Goal: Transaction & Acquisition: Purchase product/service

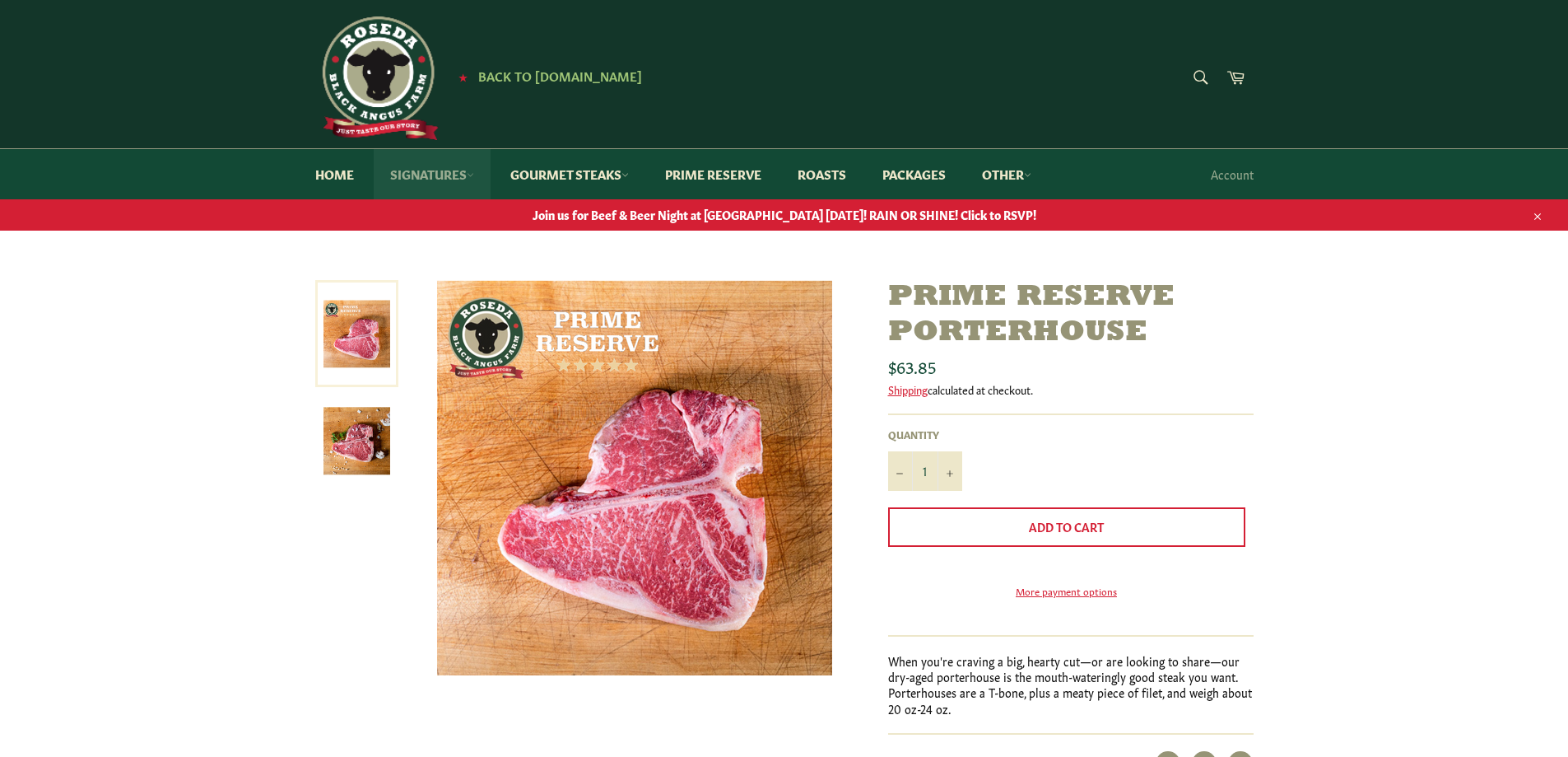
click at [447, 176] on link "Signatures" at bounding box center [432, 174] width 116 height 50
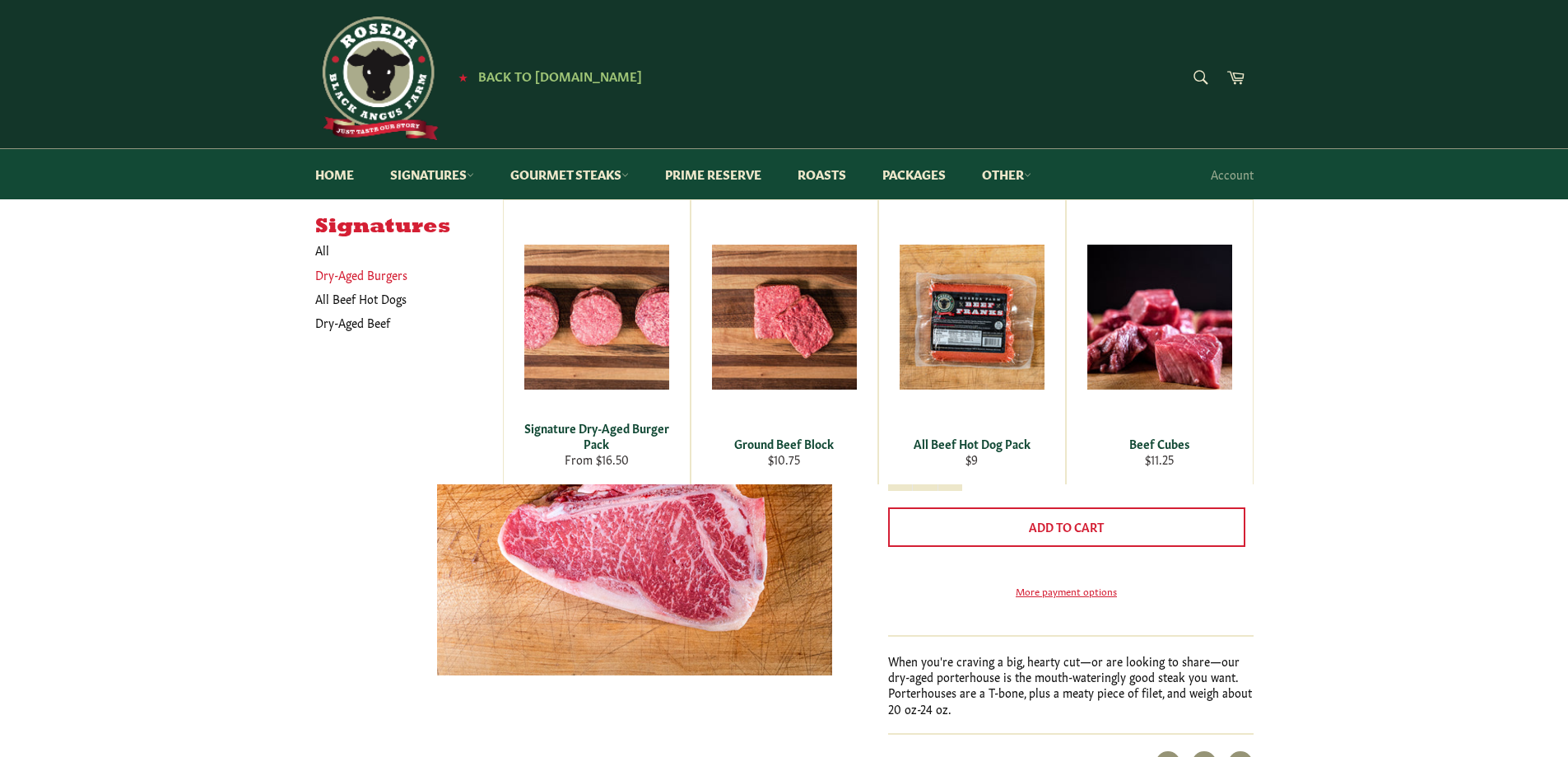
click at [359, 268] on link "Dry-Aged Burgers" at bounding box center [396, 275] width 179 height 24
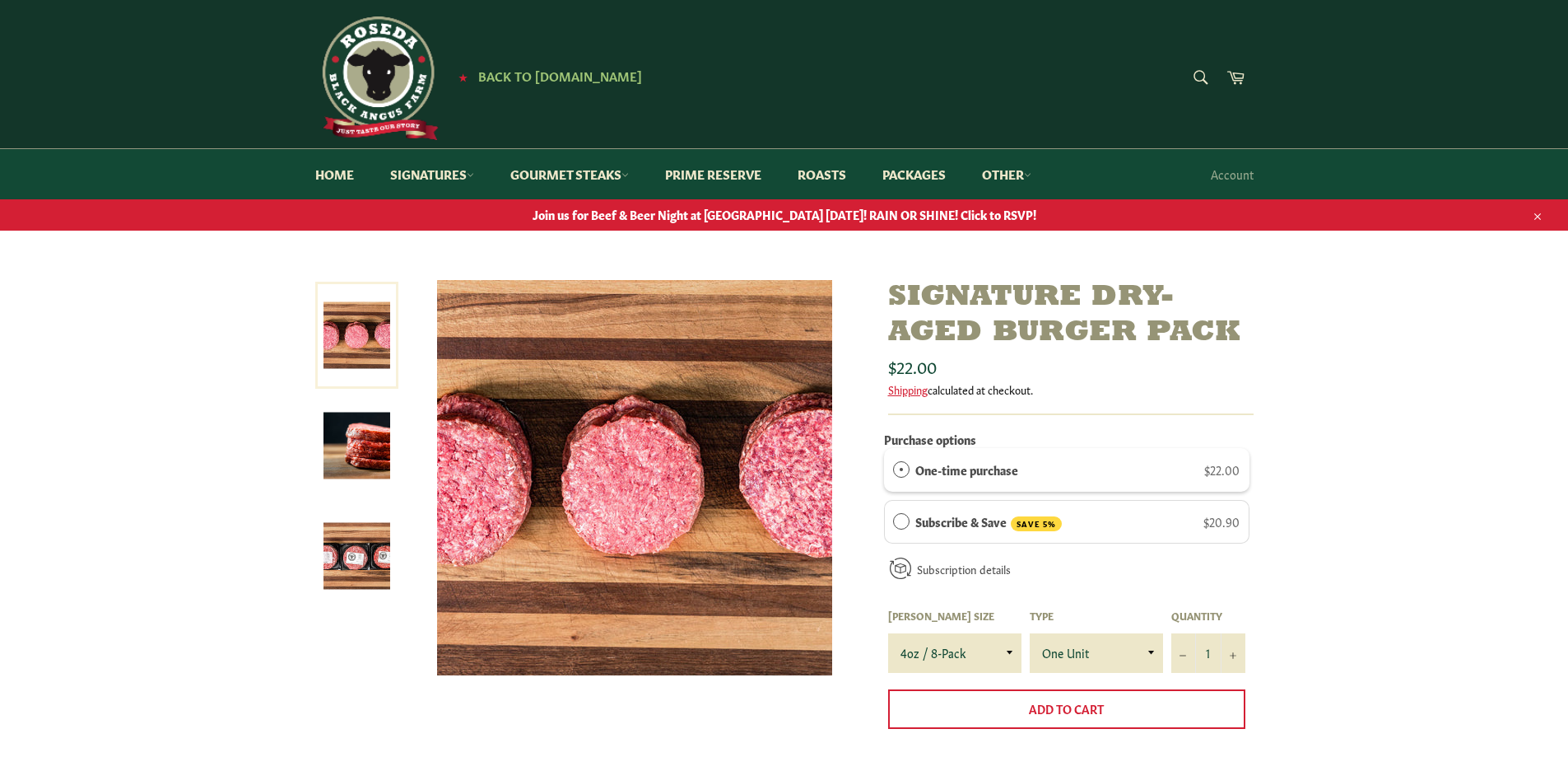
click at [395, 67] on img at bounding box center [377, 79] width 124 height 124
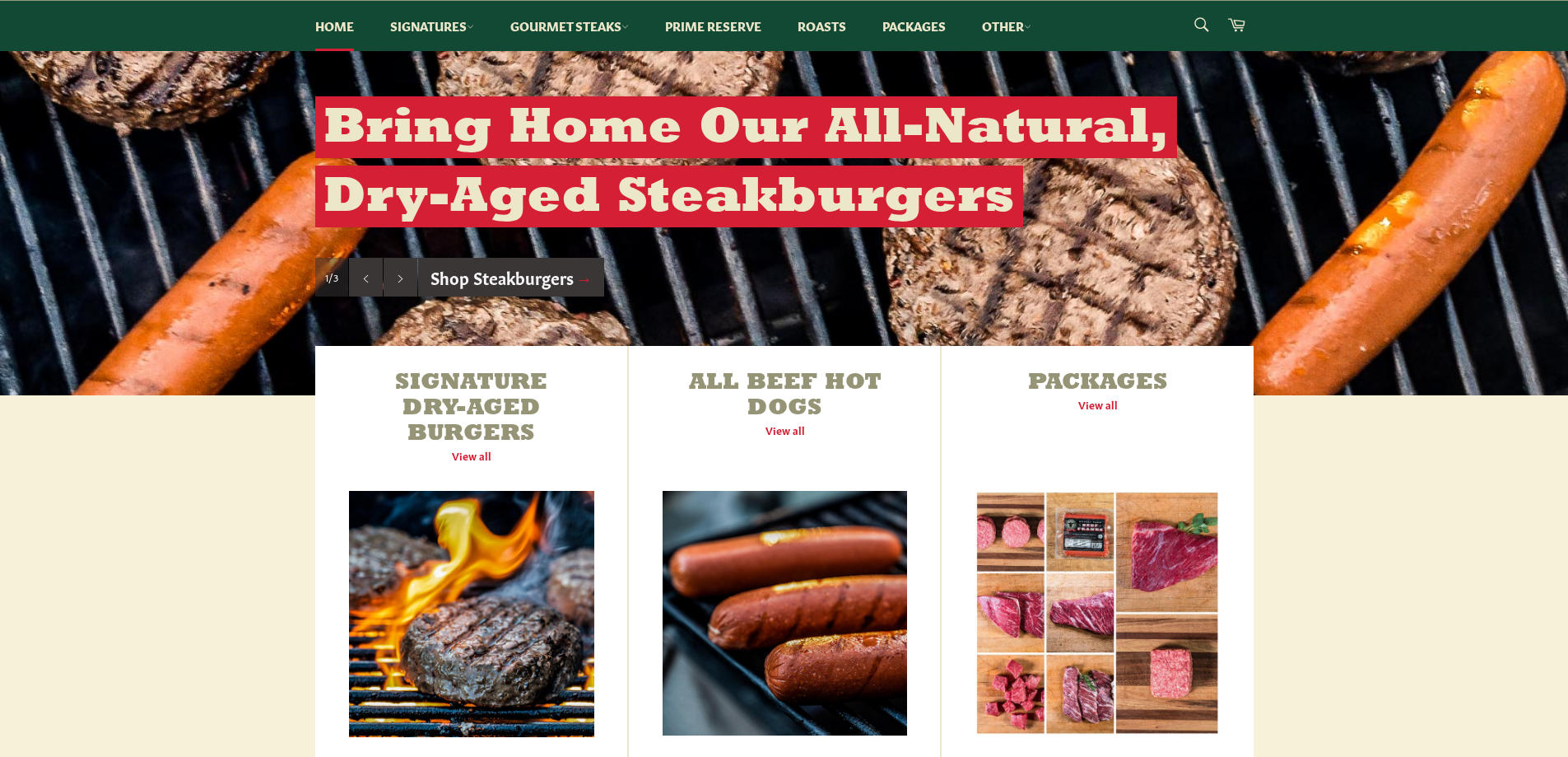
scroll to position [411, 0]
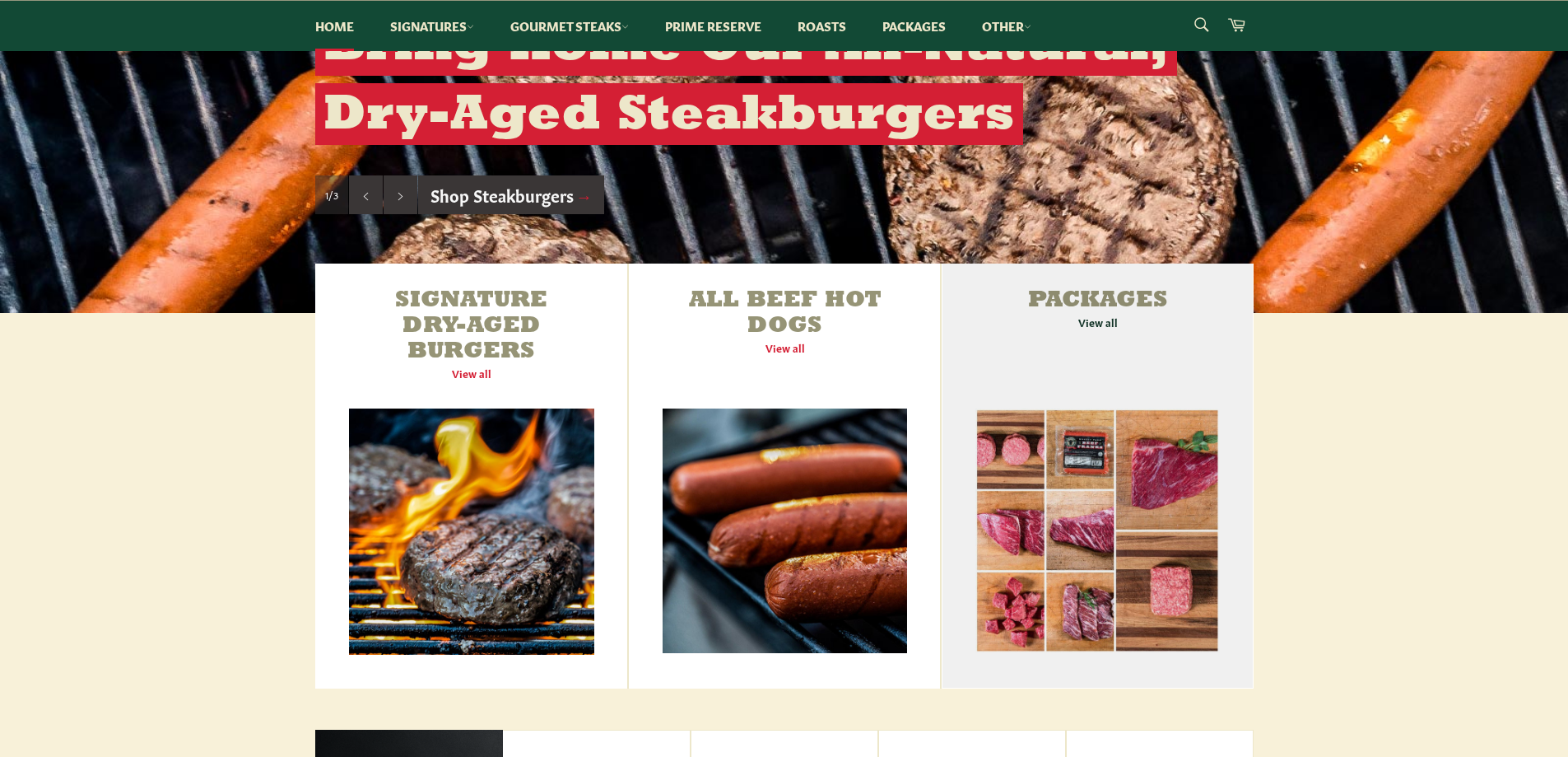
click at [1070, 301] on link "Packages View all" at bounding box center [1097, 476] width 311 height 425
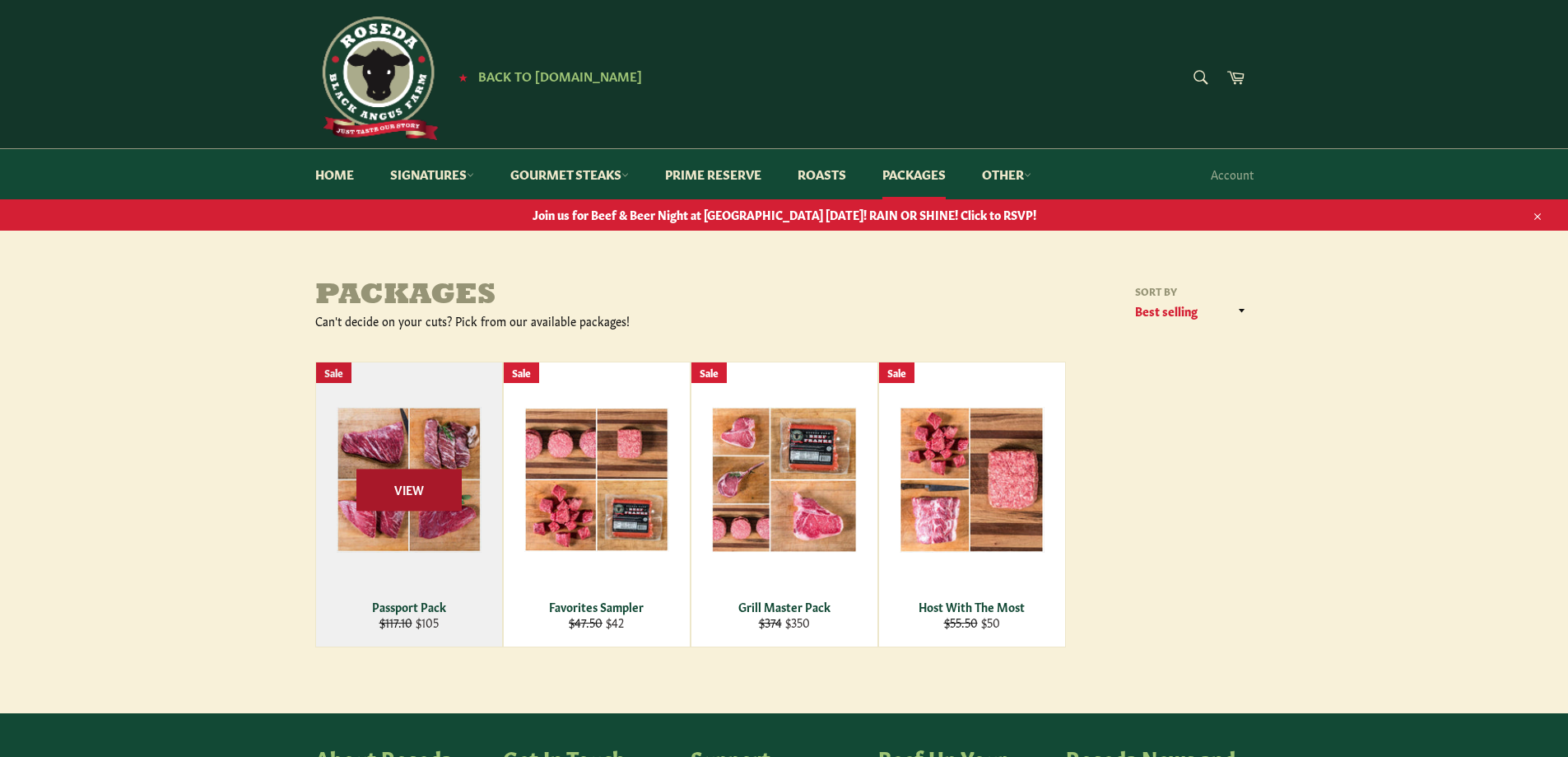
click at [401, 507] on span "View" at bounding box center [409, 489] width 105 height 42
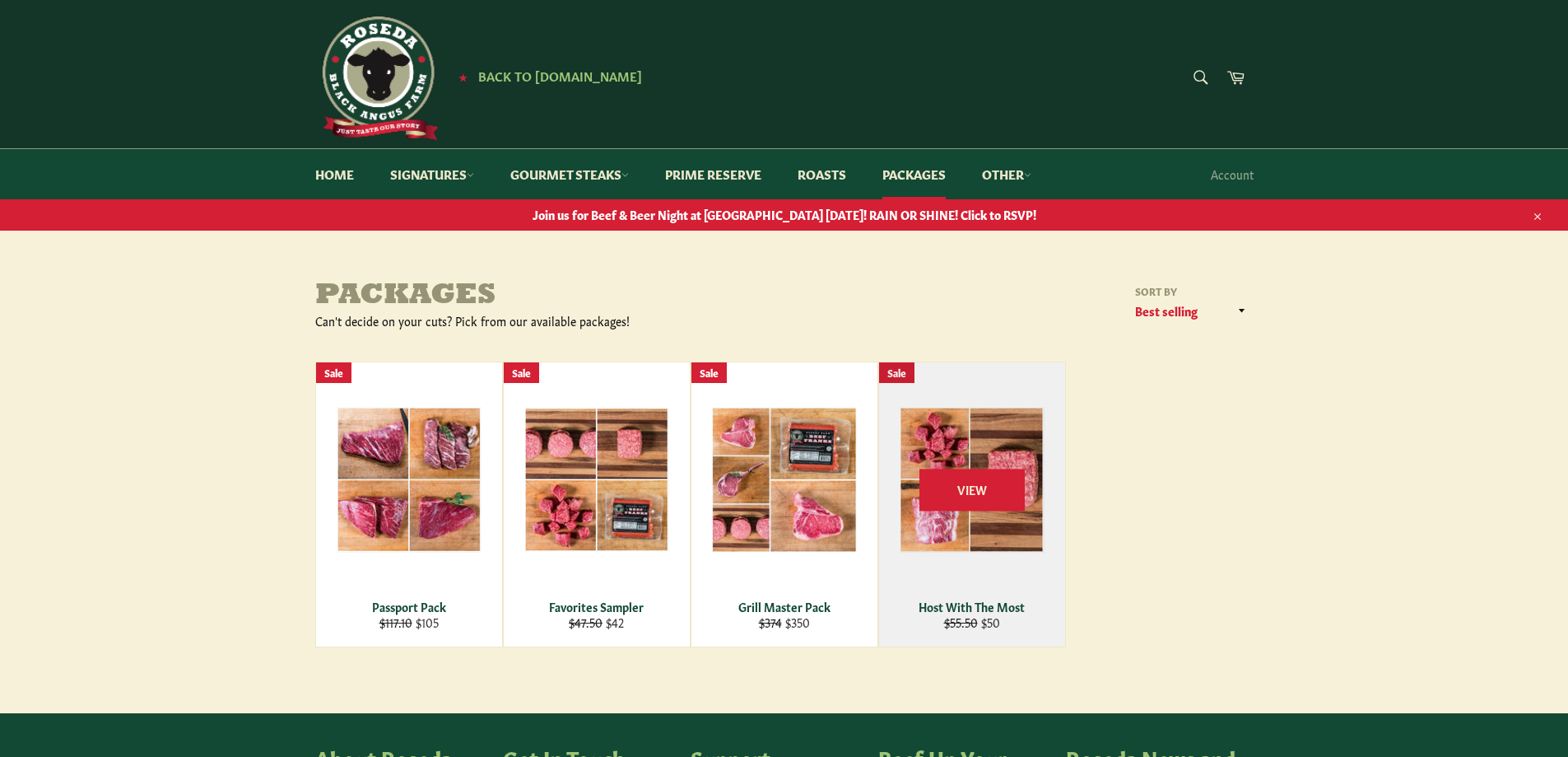
click at [977, 476] on span "View" at bounding box center [972, 489] width 105 height 42
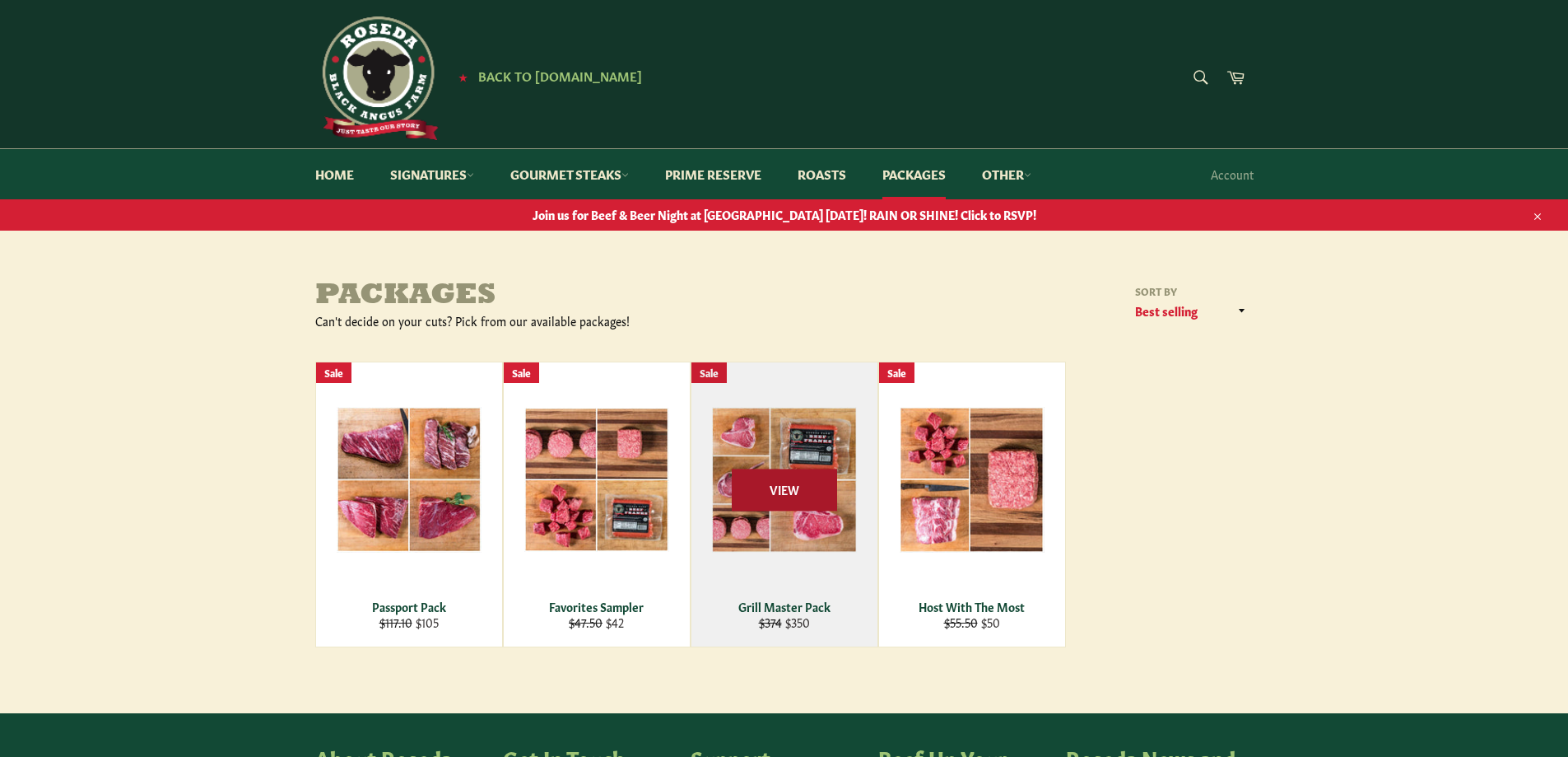
click at [822, 490] on span "View" at bounding box center [784, 489] width 105 height 42
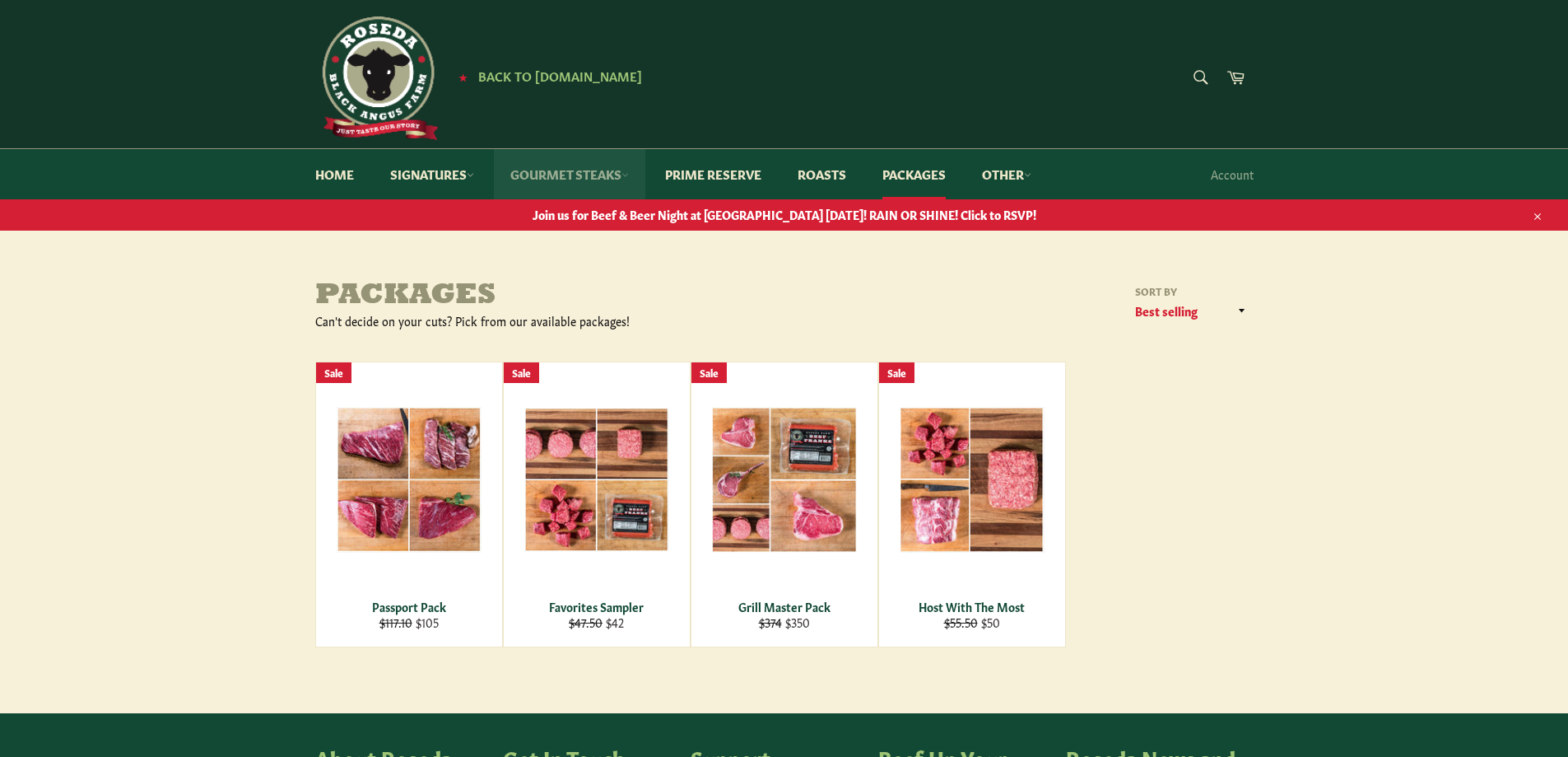
click at [594, 169] on link "Gourmet Steaks" at bounding box center [569, 174] width 152 height 50
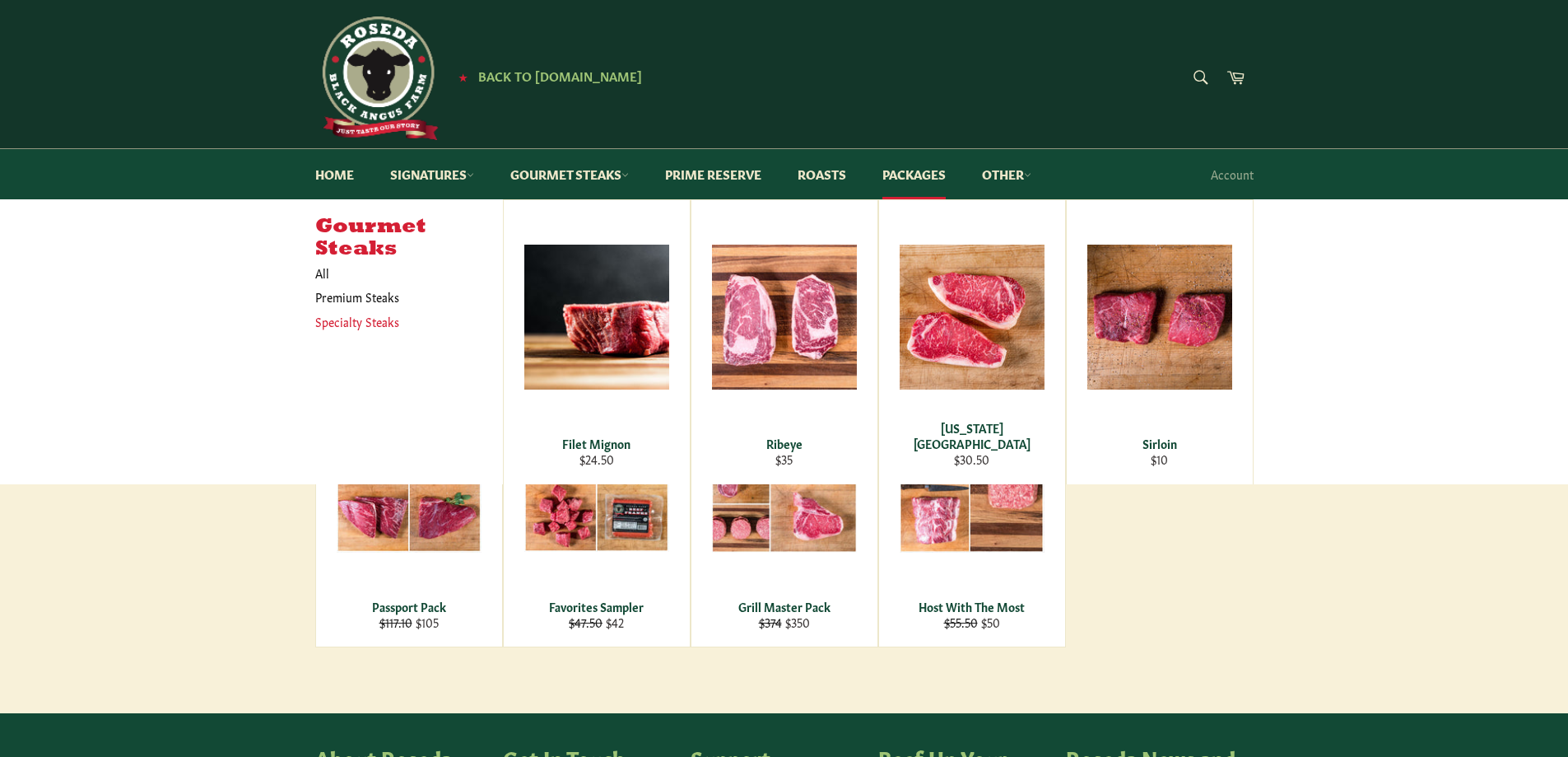
click at [359, 328] on link "Specialty Steaks" at bounding box center [396, 322] width 179 height 24
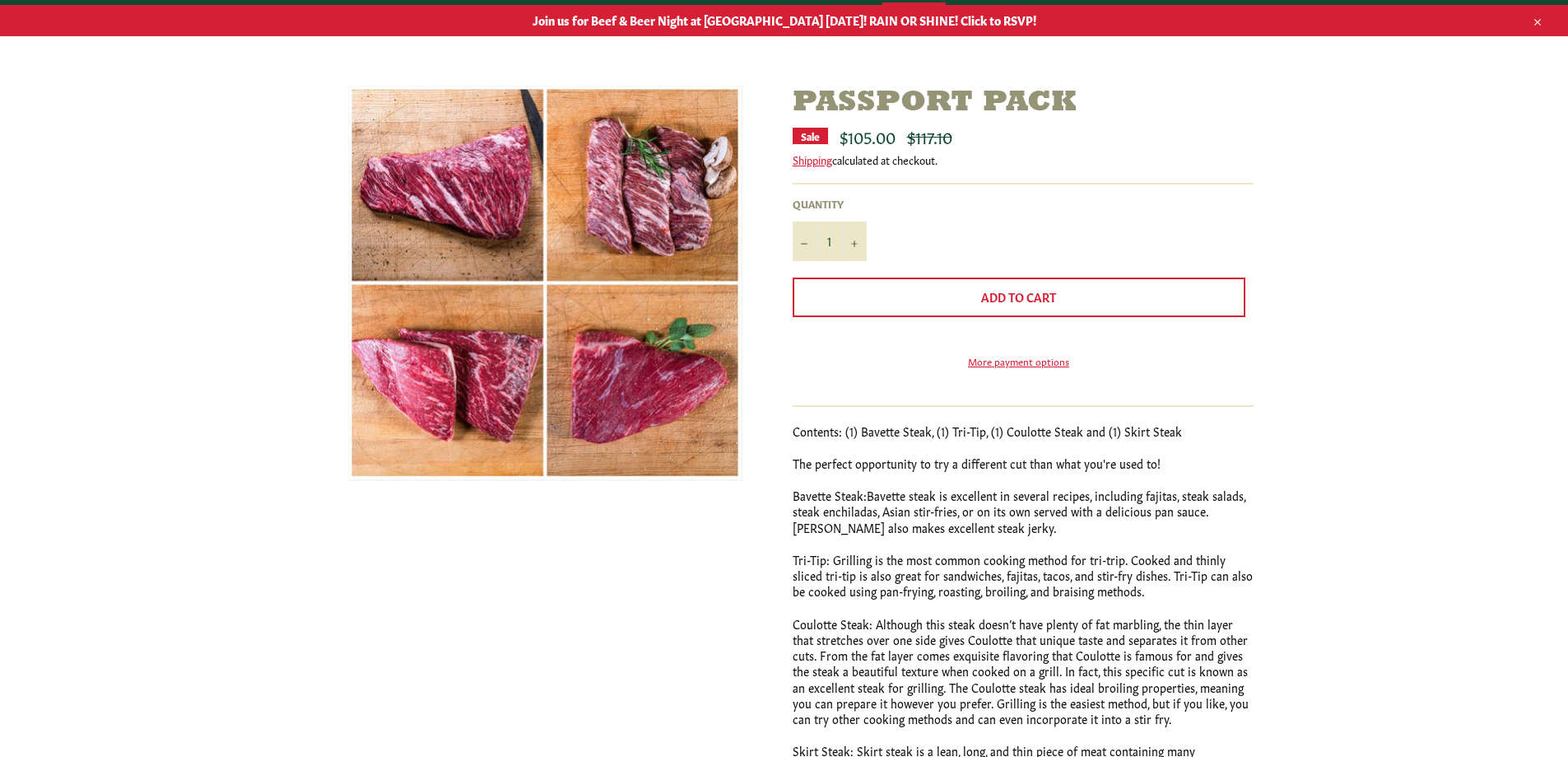
scroll to position [247, 0]
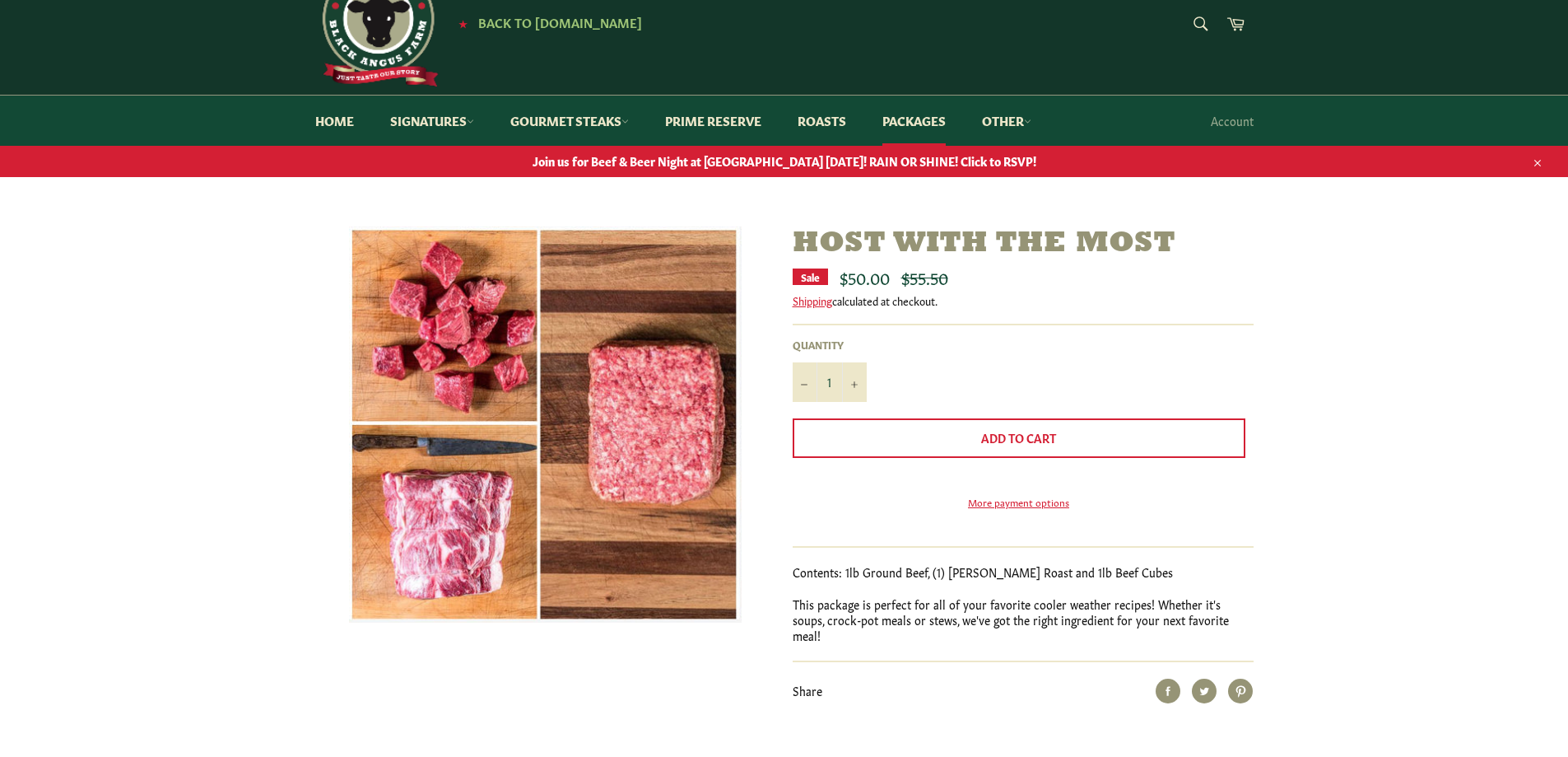
scroll to position [82, 0]
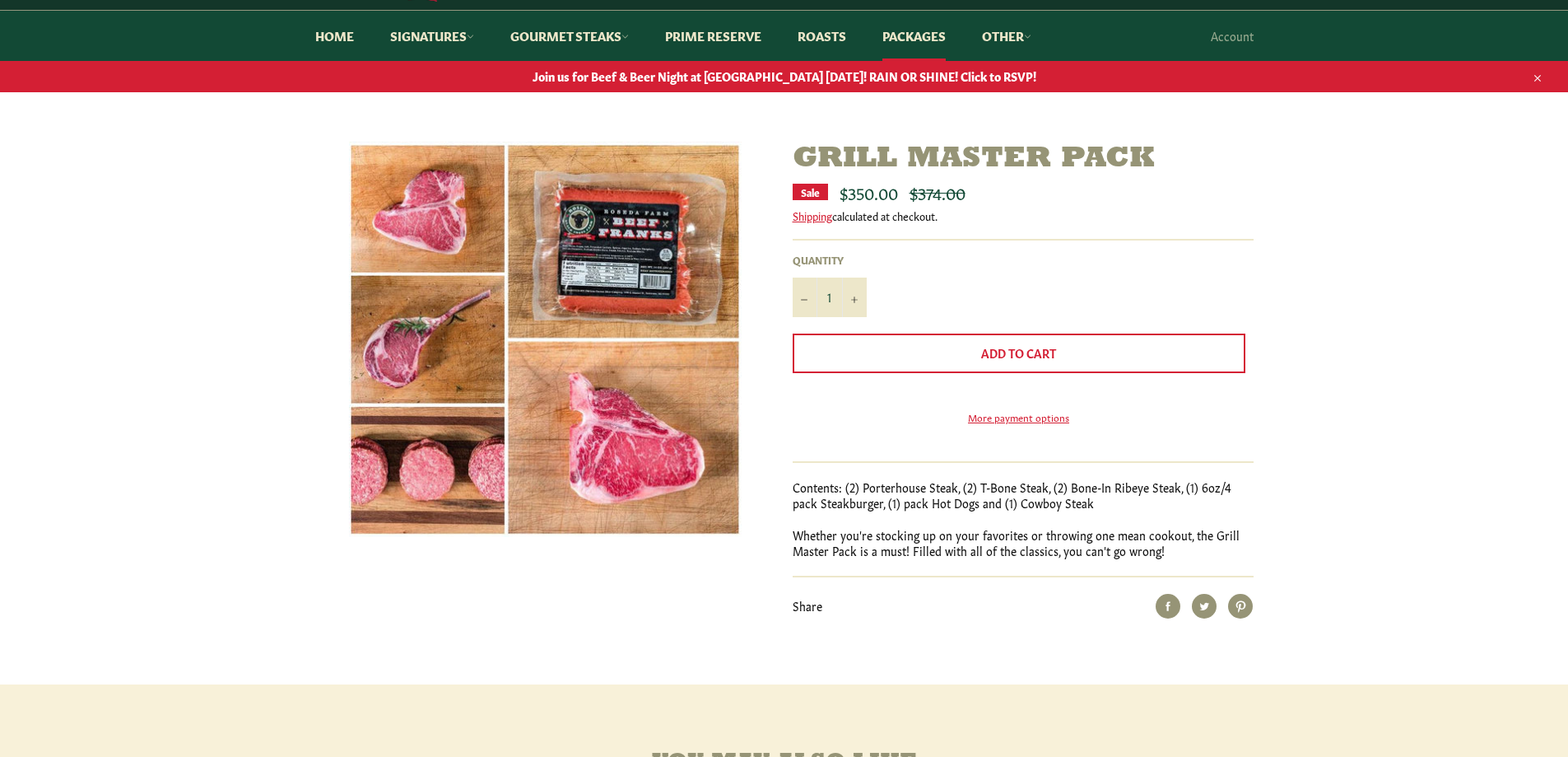
scroll to position [165, 0]
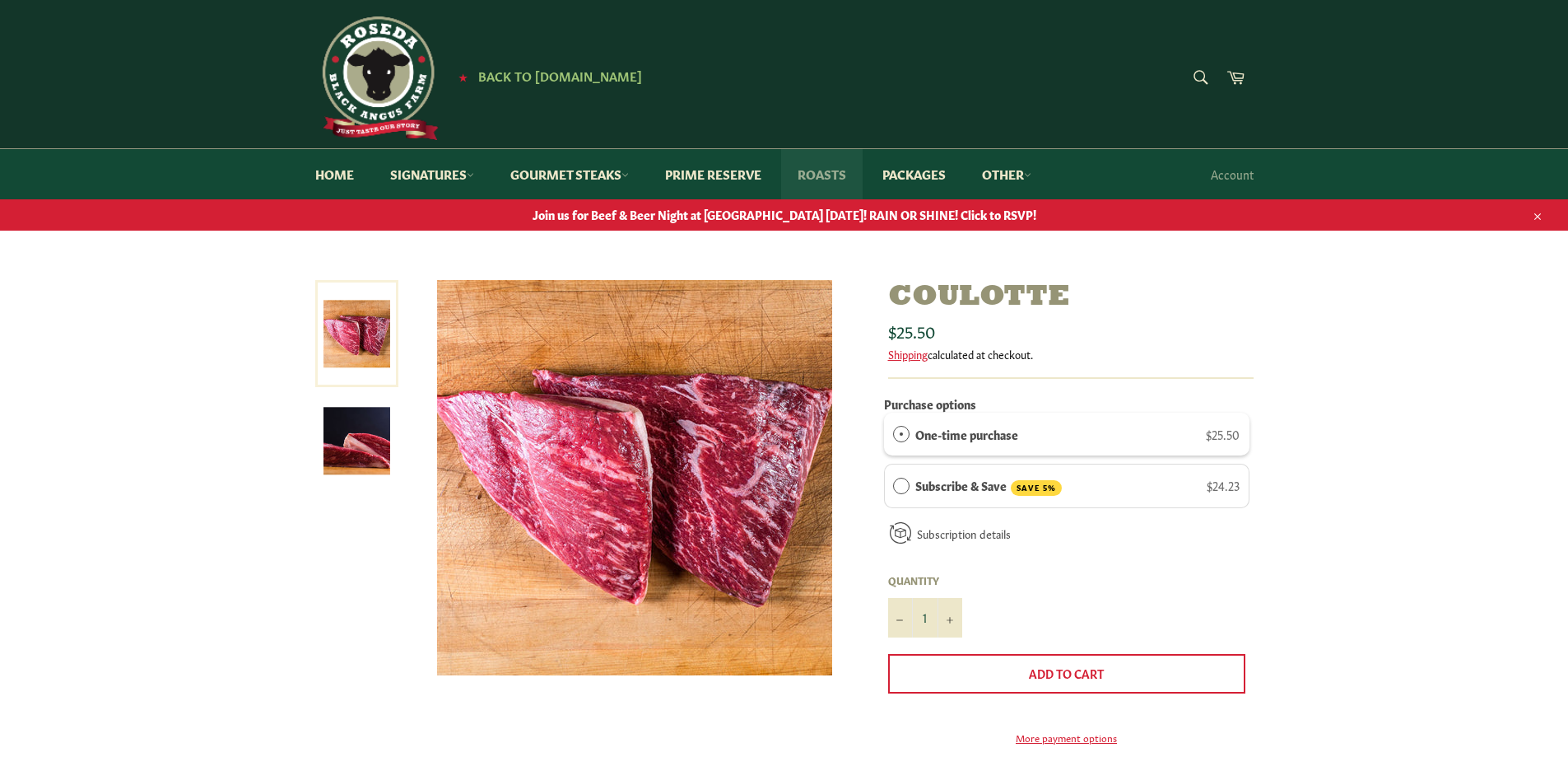
click at [800, 170] on link "Roasts" at bounding box center [821, 174] width 81 height 50
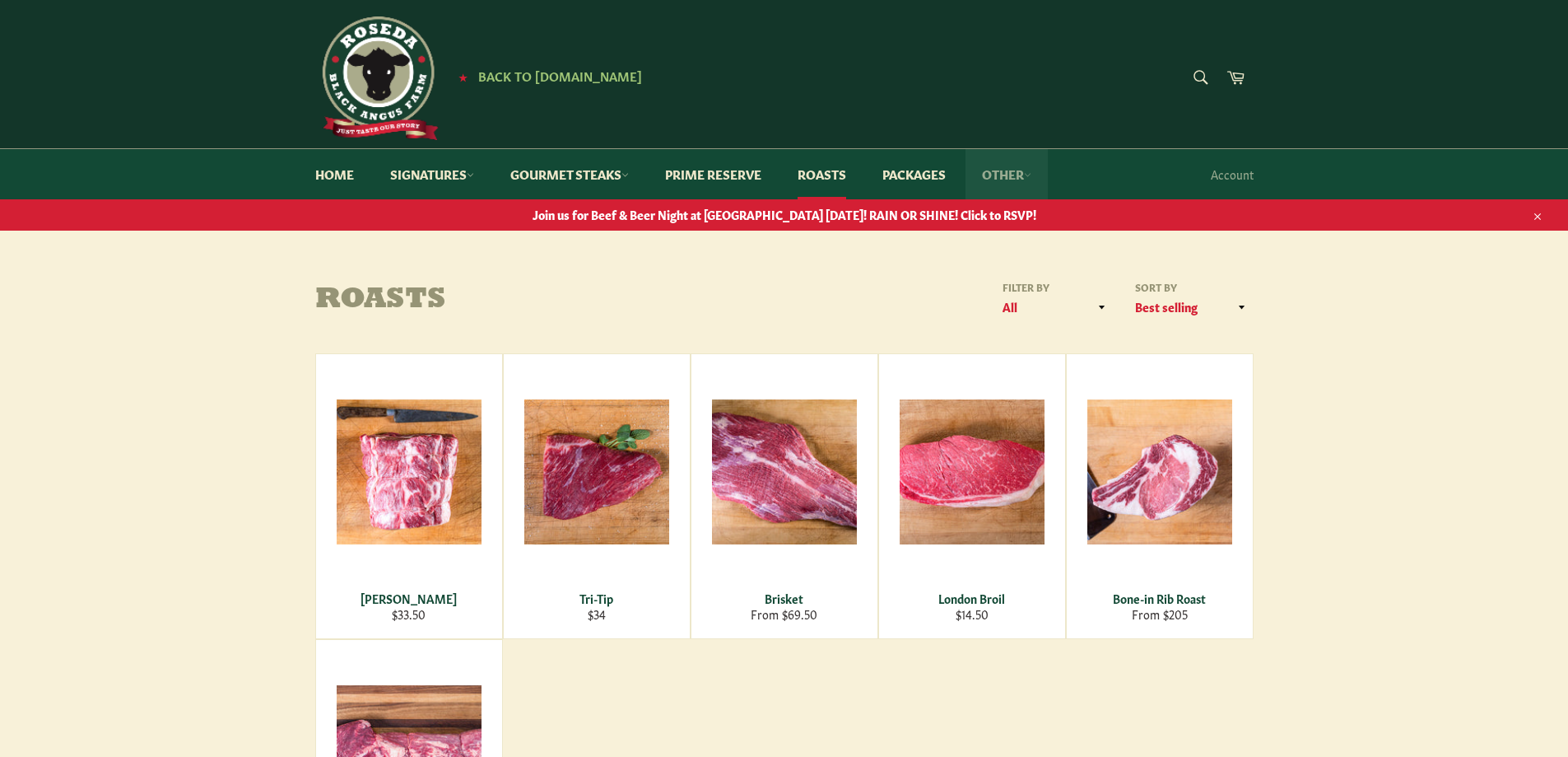
click at [1019, 177] on link "Other" at bounding box center [1006, 174] width 82 height 50
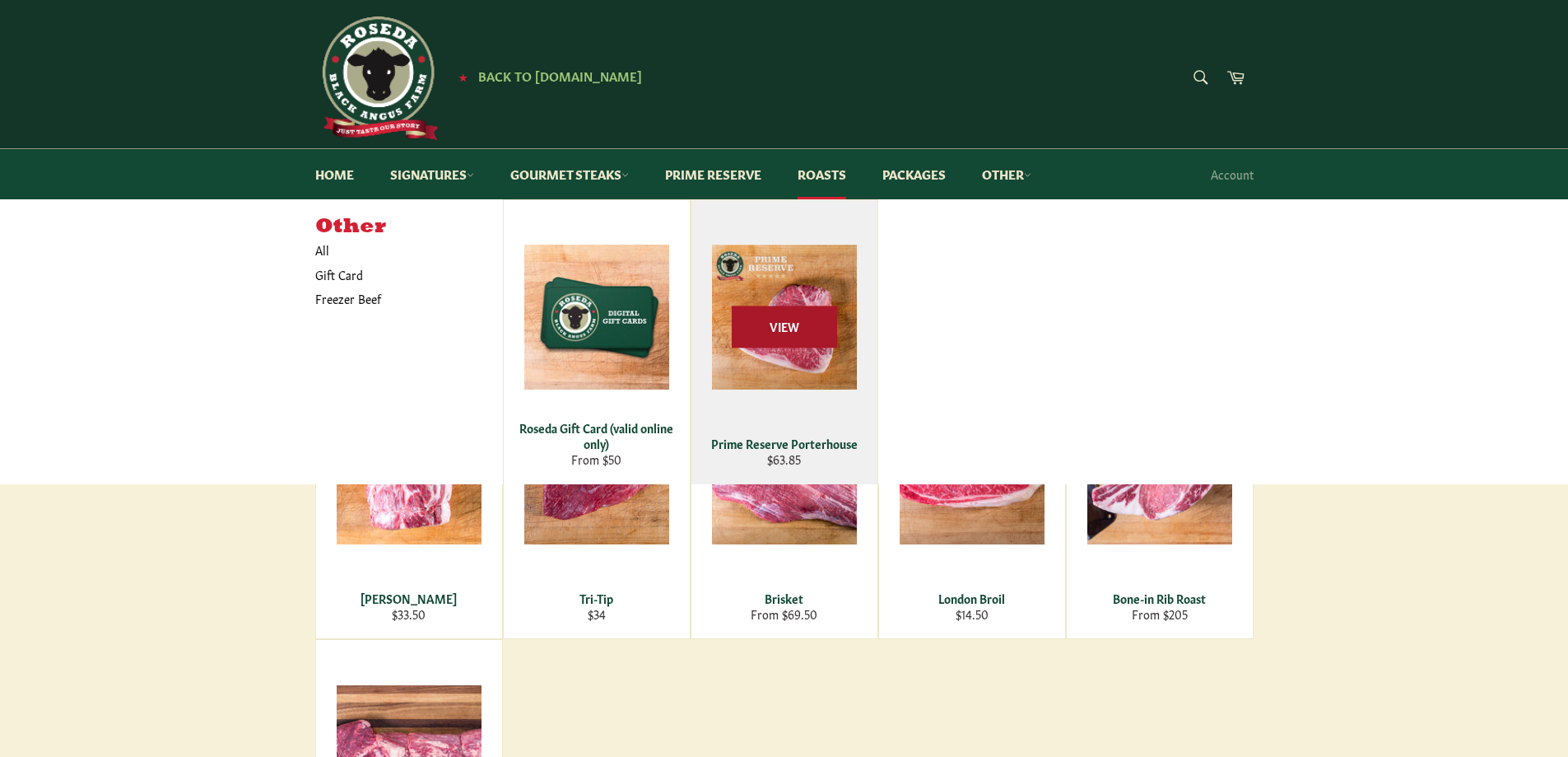
click at [764, 312] on span "View" at bounding box center [784, 326] width 105 height 42
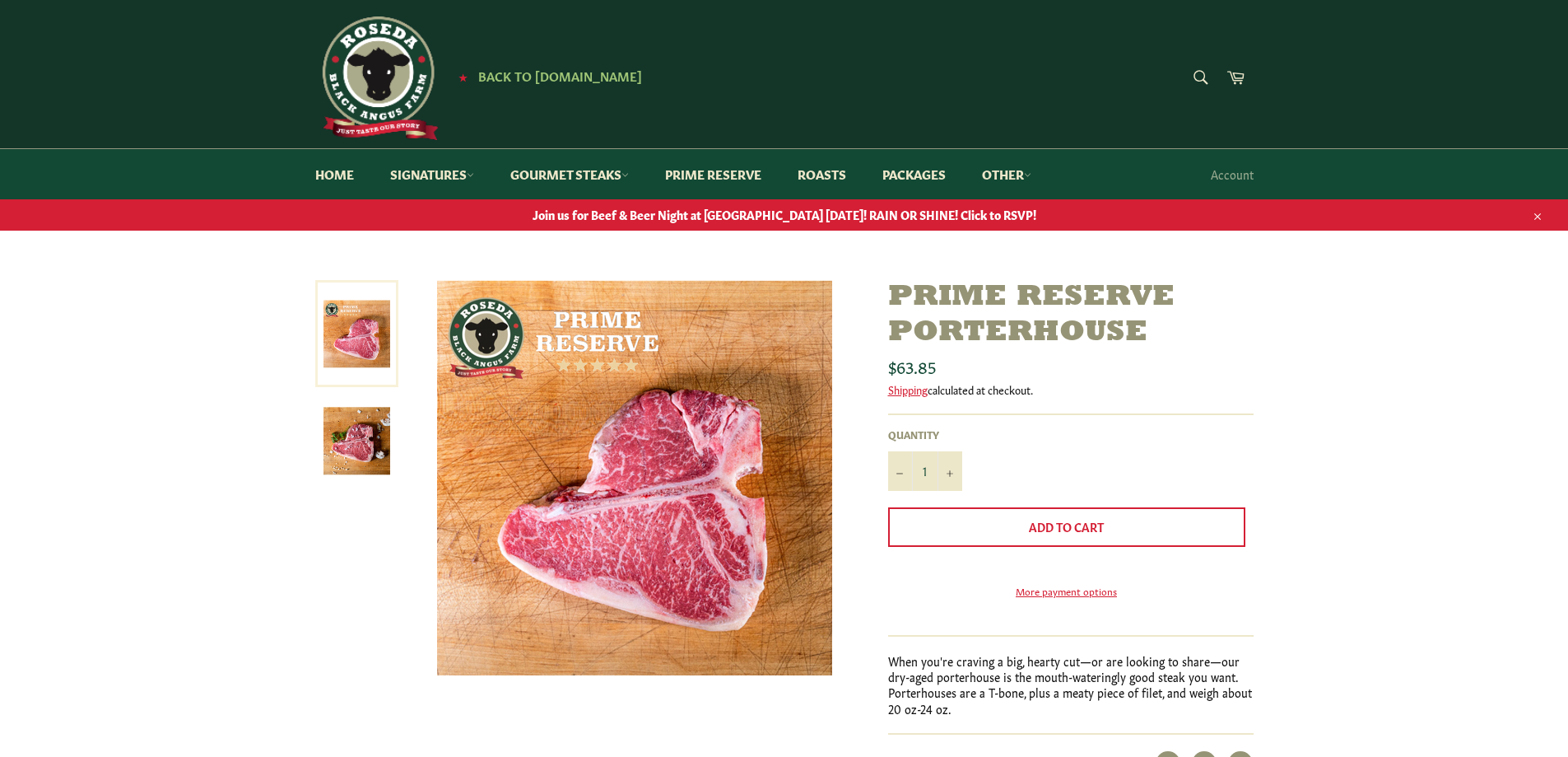
click at [356, 436] on img at bounding box center [357, 441] width 67 height 67
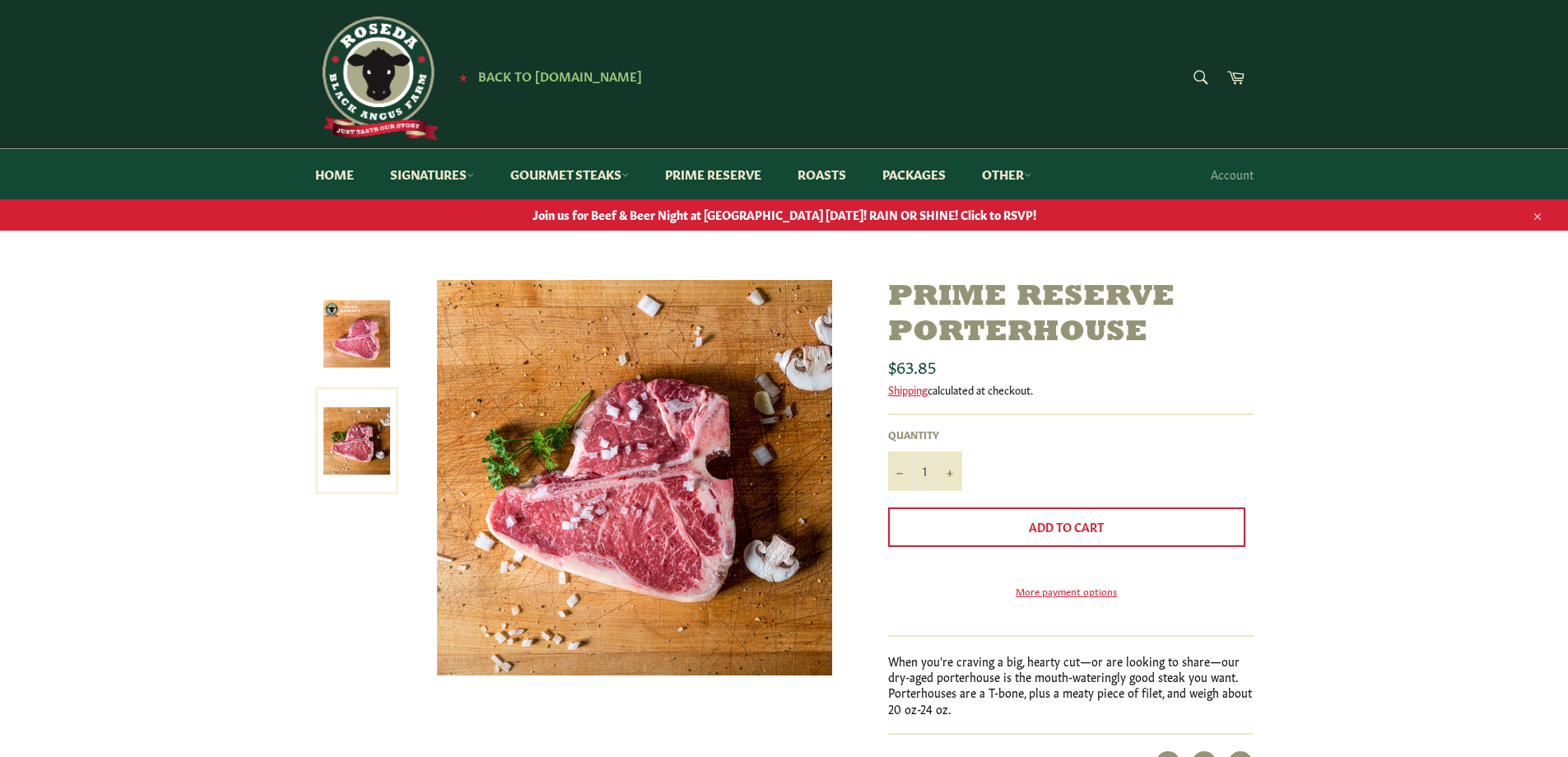
click at [369, 366] on img at bounding box center [357, 334] width 67 height 67
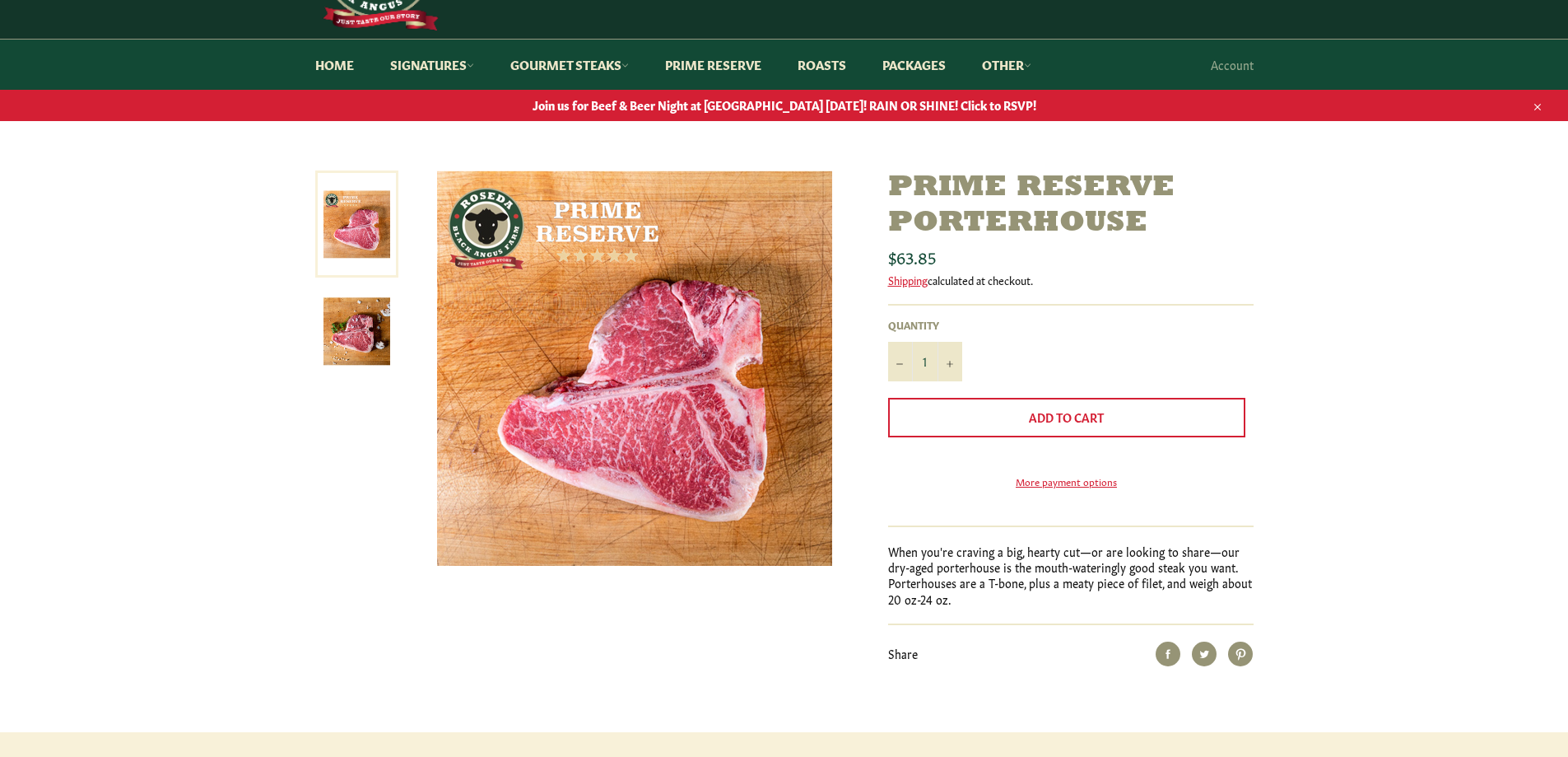
scroll to position [82, 0]
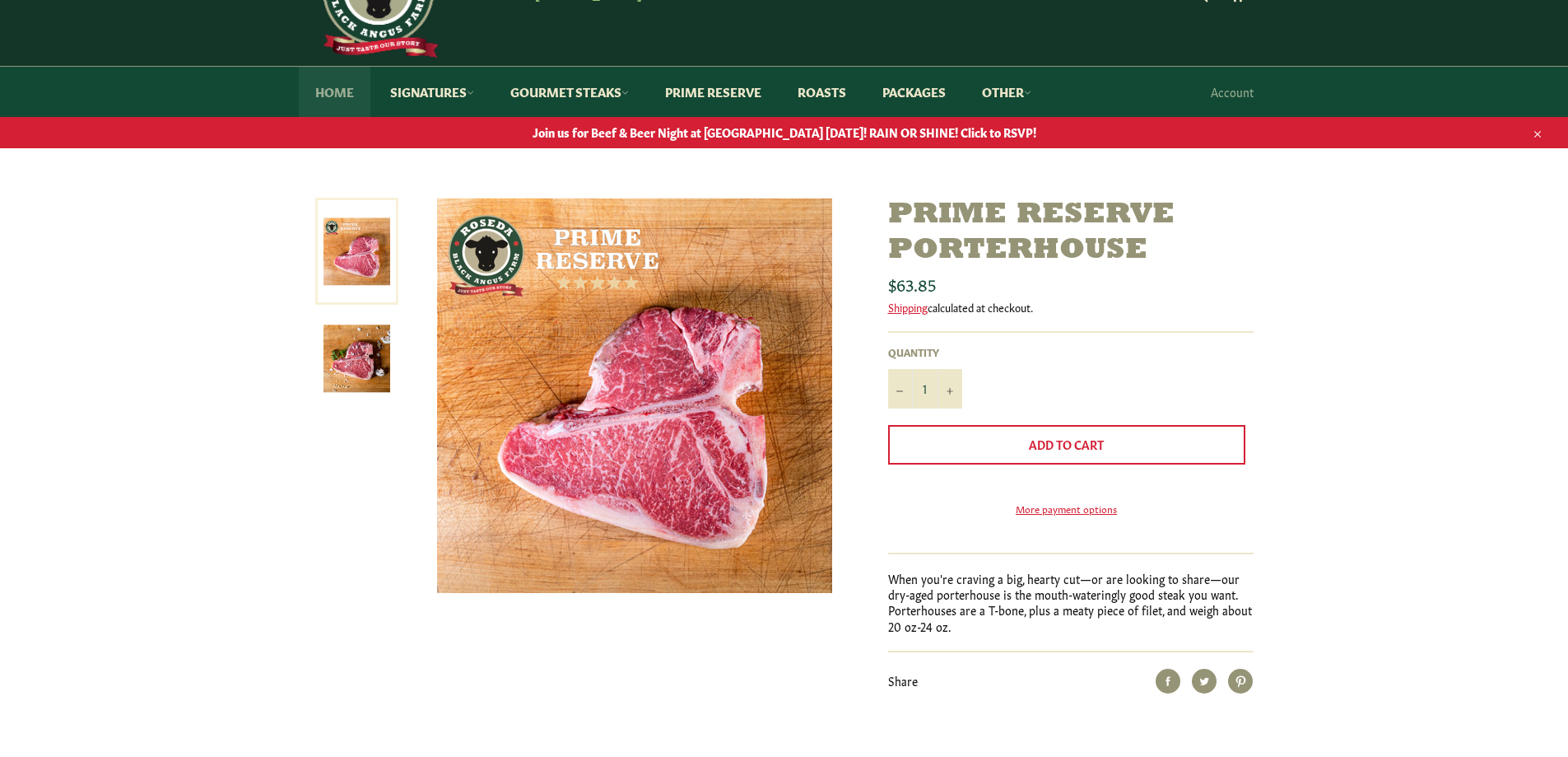
click at [356, 96] on link "Home" at bounding box center [334, 92] width 71 height 50
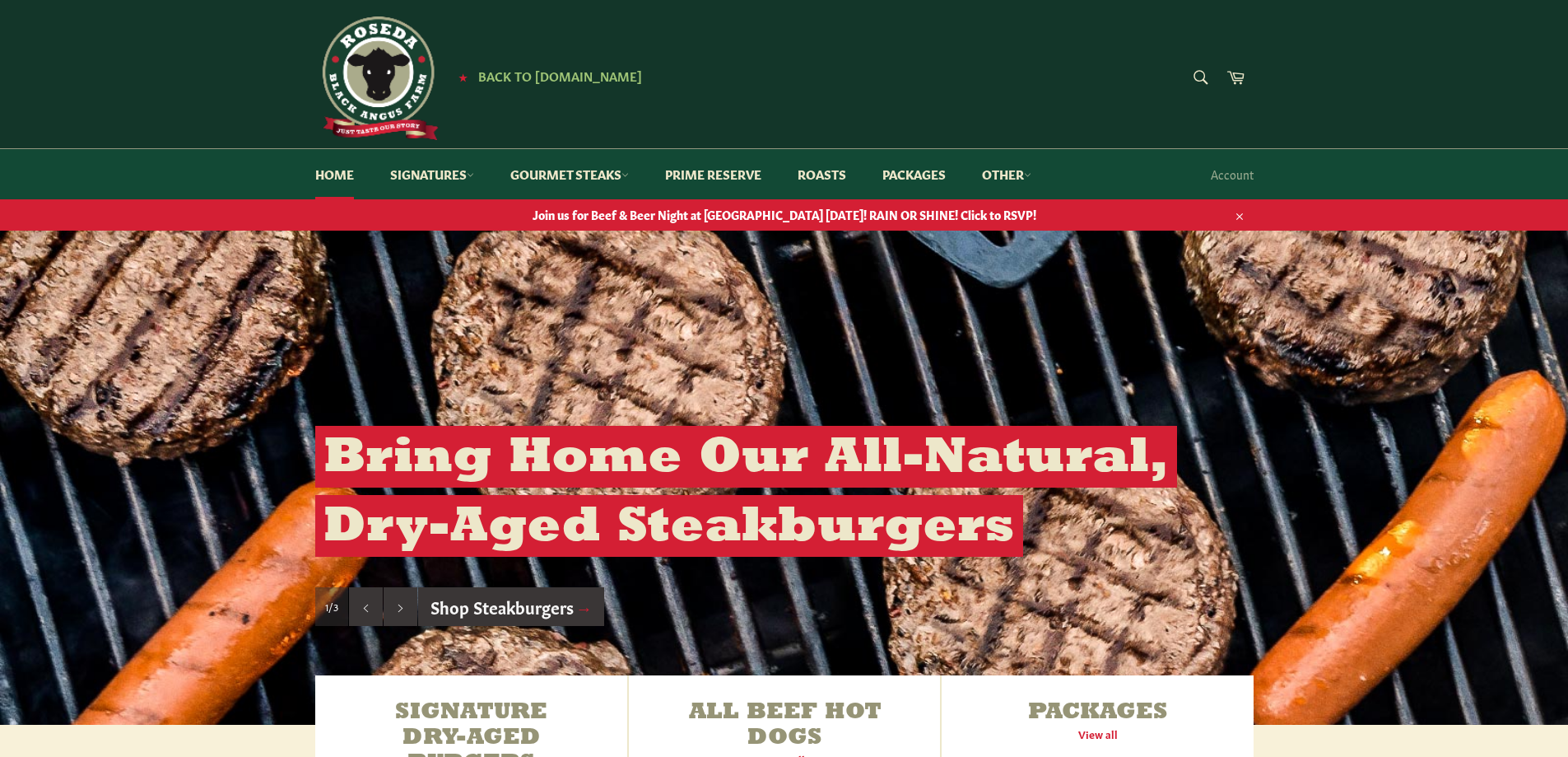
click at [417, 93] on img at bounding box center [377, 79] width 124 height 124
click at [448, 170] on link "Signatures" at bounding box center [432, 174] width 116 height 50
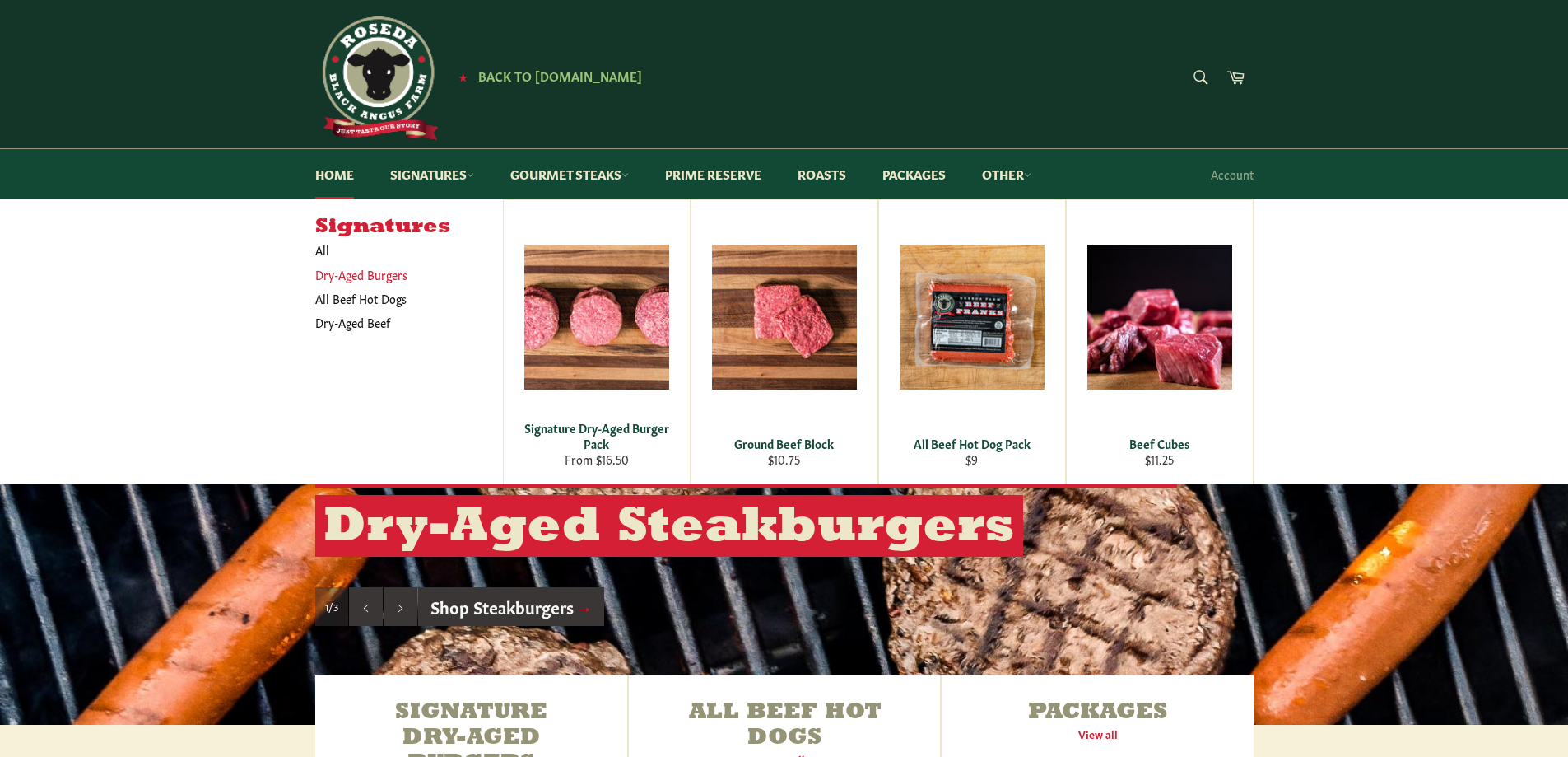
click at [342, 279] on link "Dry-Aged Burgers" at bounding box center [396, 275] width 179 height 24
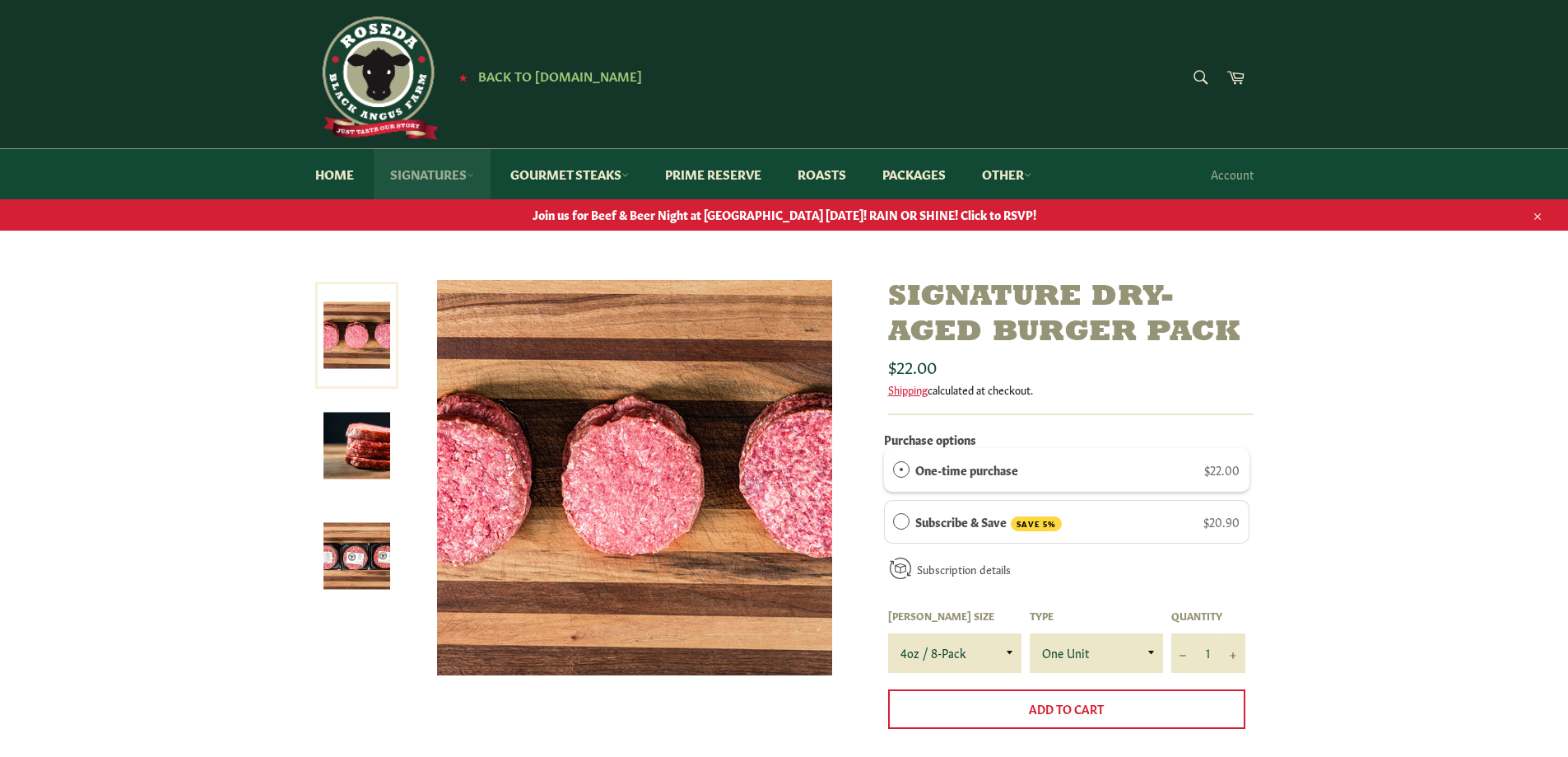
click at [461, 168] on link "Signatures" at bounding box center [432, 174] width 116 height 50
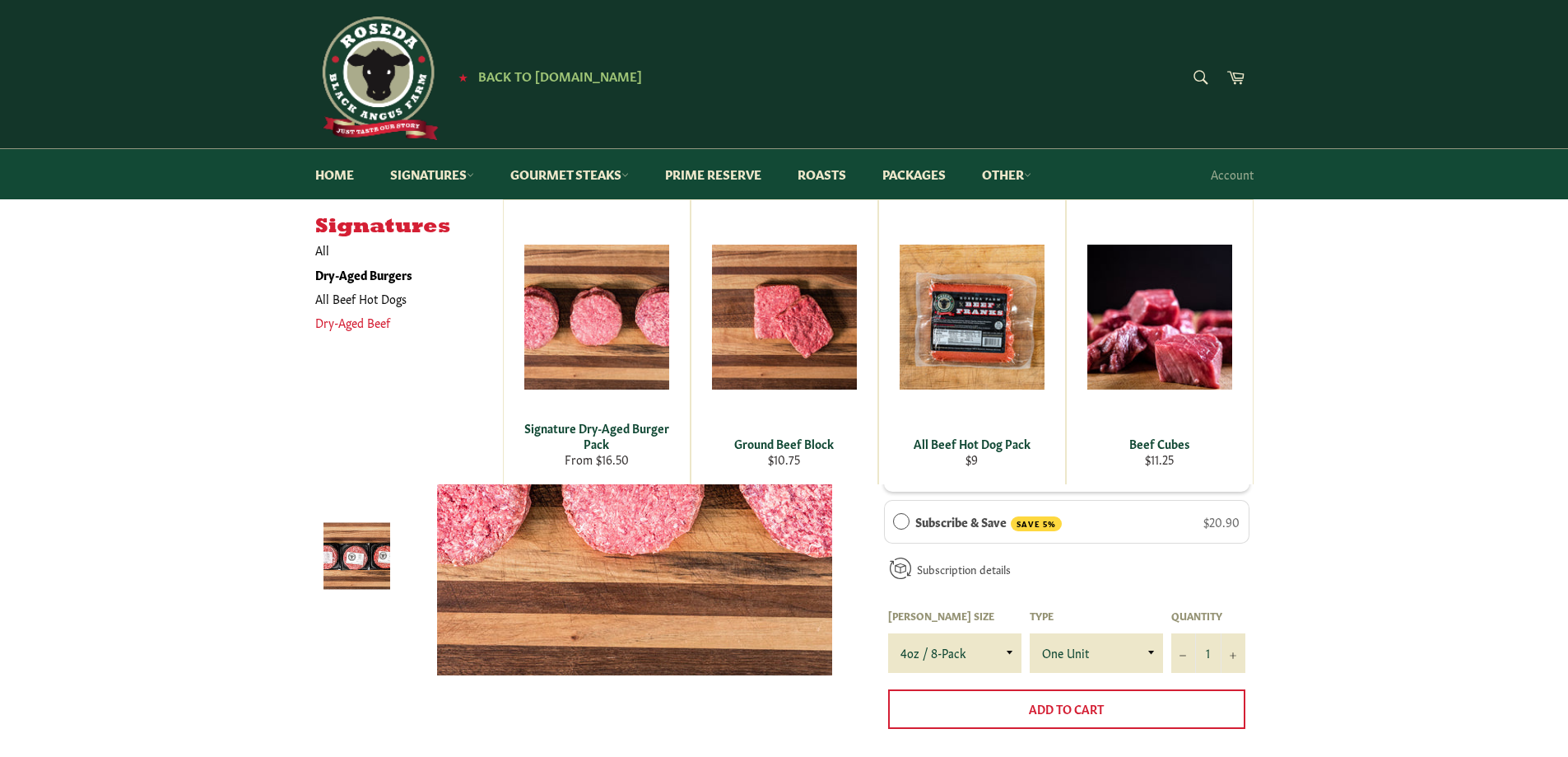
click at [357, 321] on link "Dry-Aged Beef" at bounding box center [396, 323] width 179 height 24
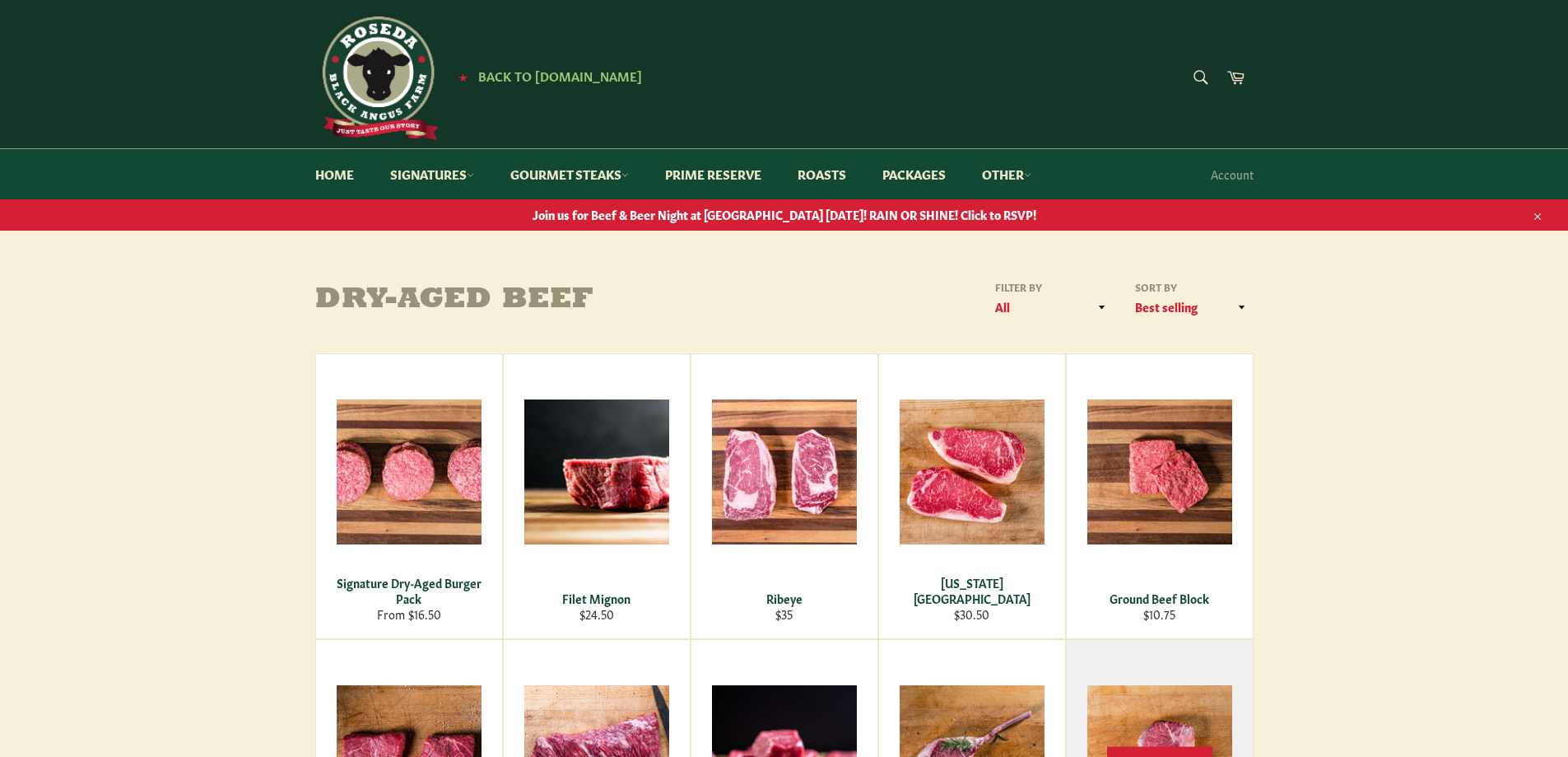
scroll to position [494, 0]
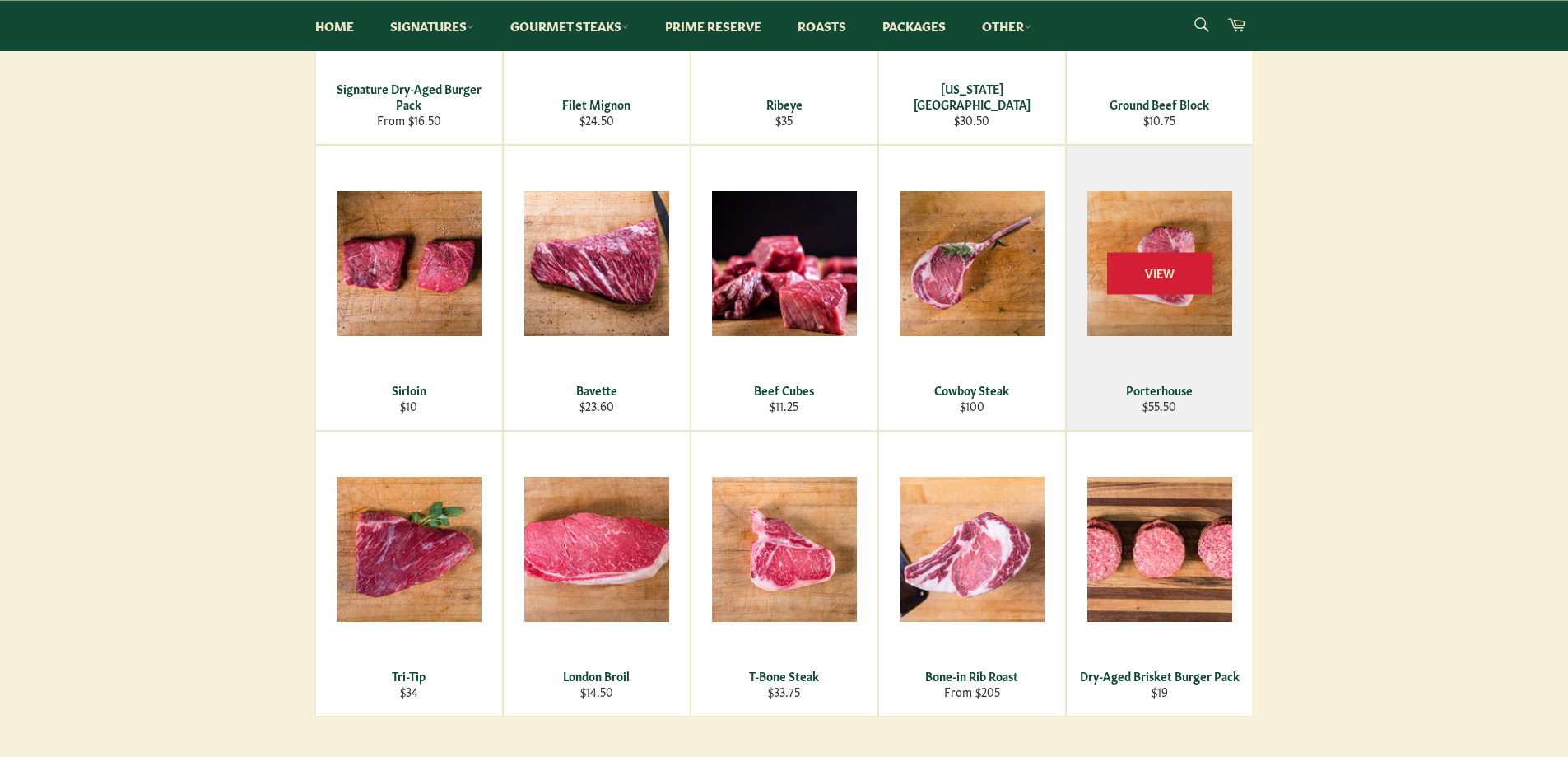
click at [1152, 416] on div "View" at bounding box center [1159, 287] width 186 height 284
click at [1160, 273] on span "View" at bounding box center [1160, 273] width 105 height 42
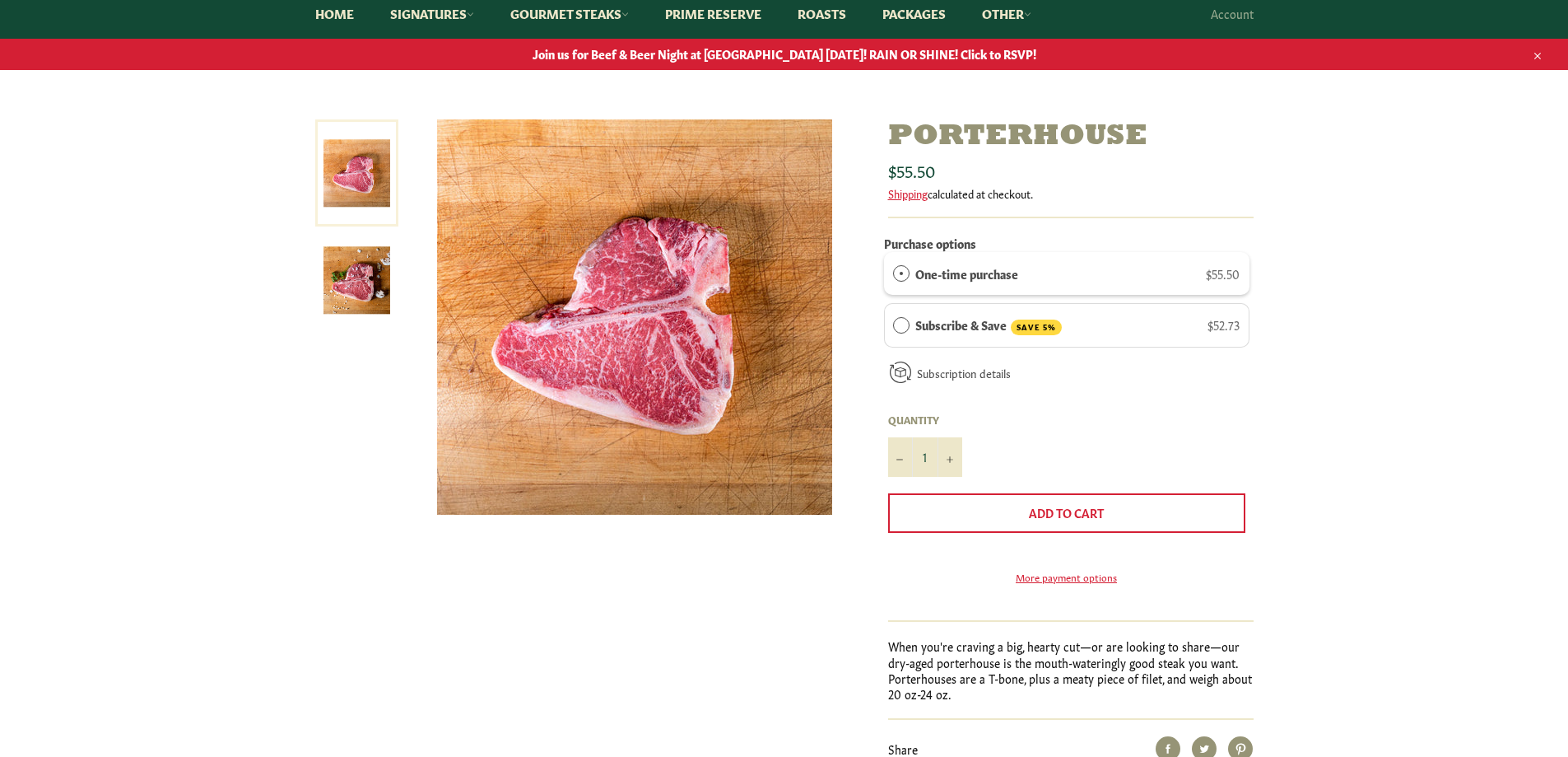
scroll to position [165, 0]
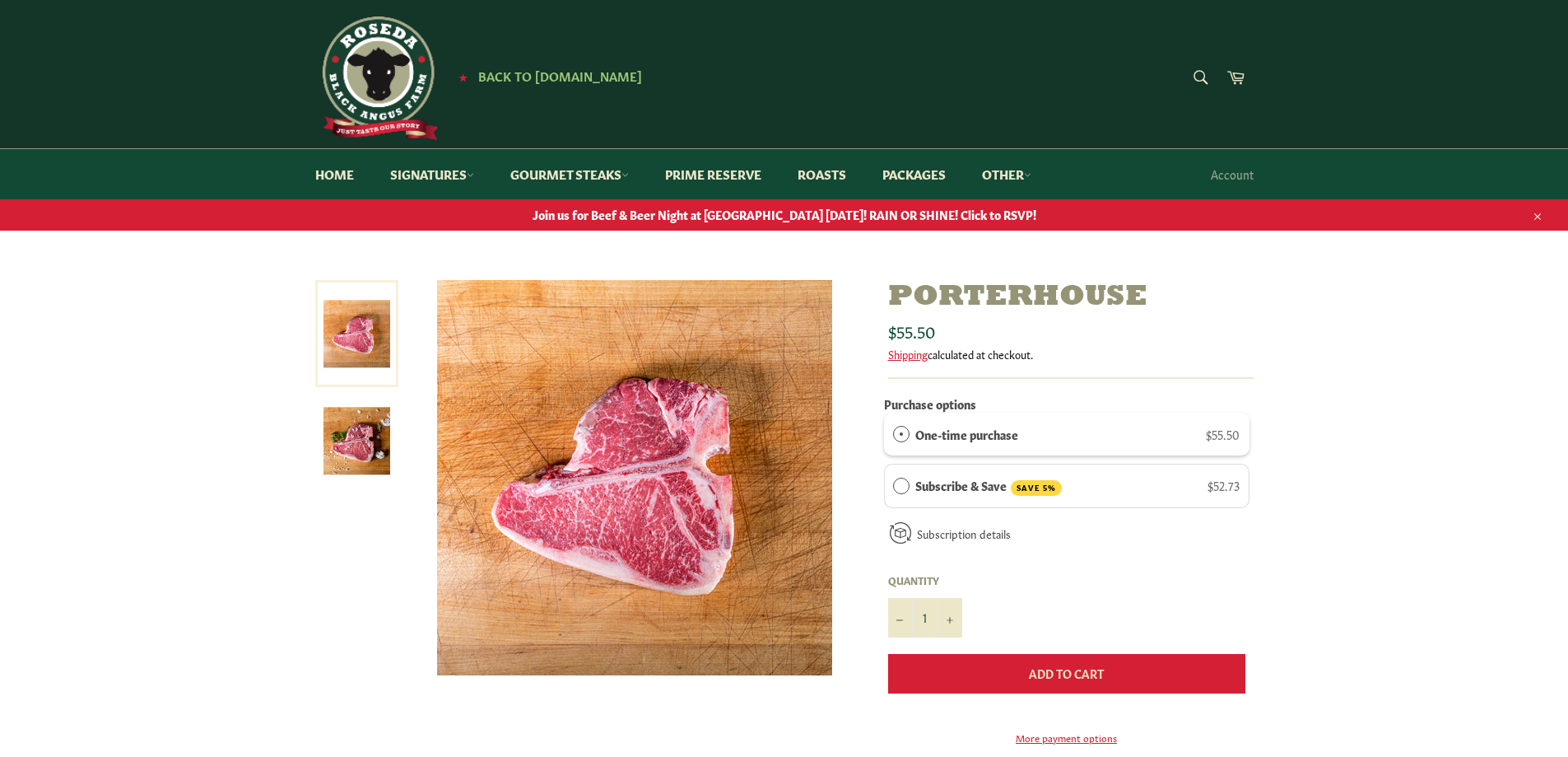
click at [1071, 665] on span "Add to Cart" at bounding box center [1065, 673] width 75 height 17
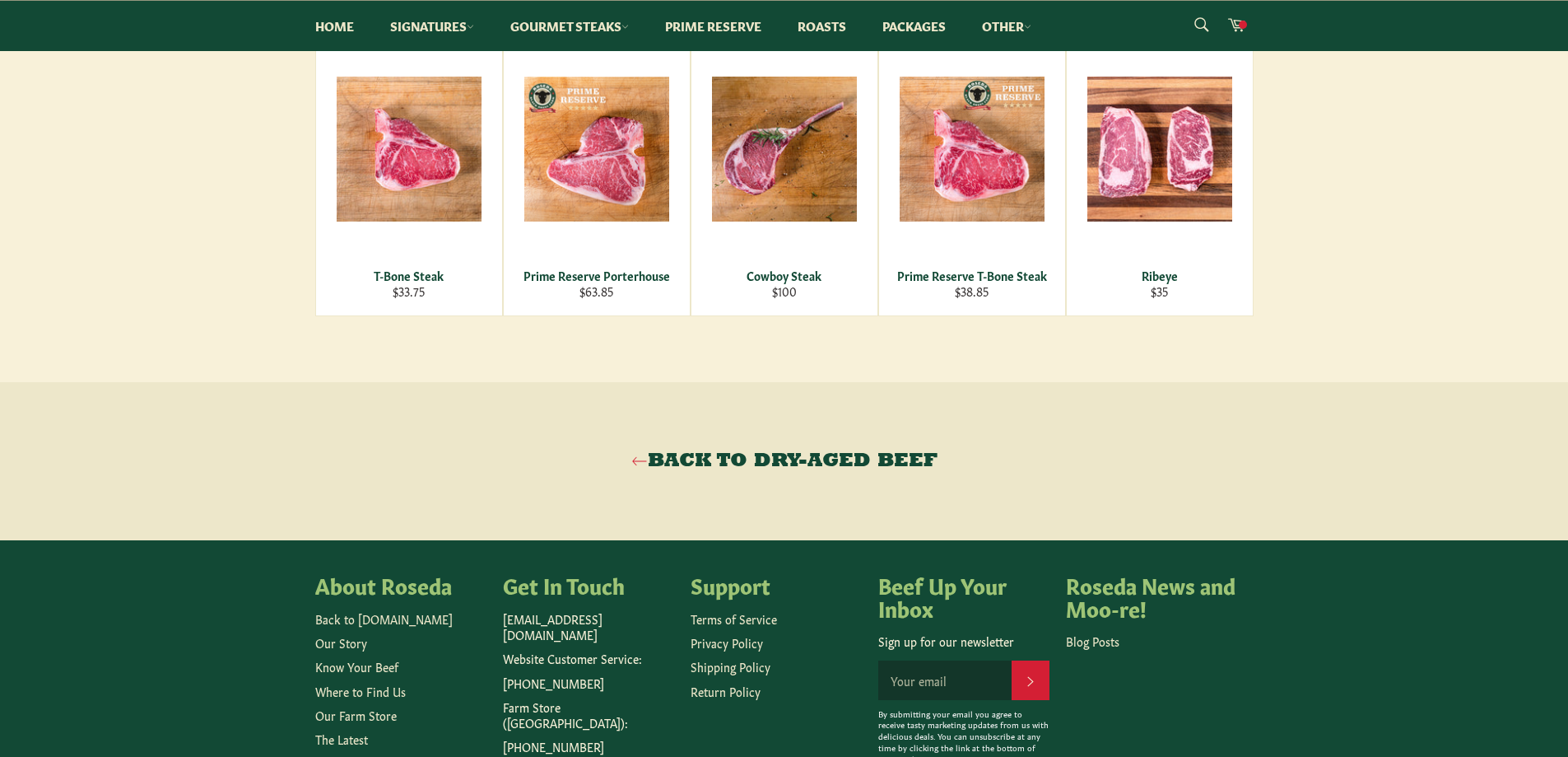
scroll to position [1198, 0]
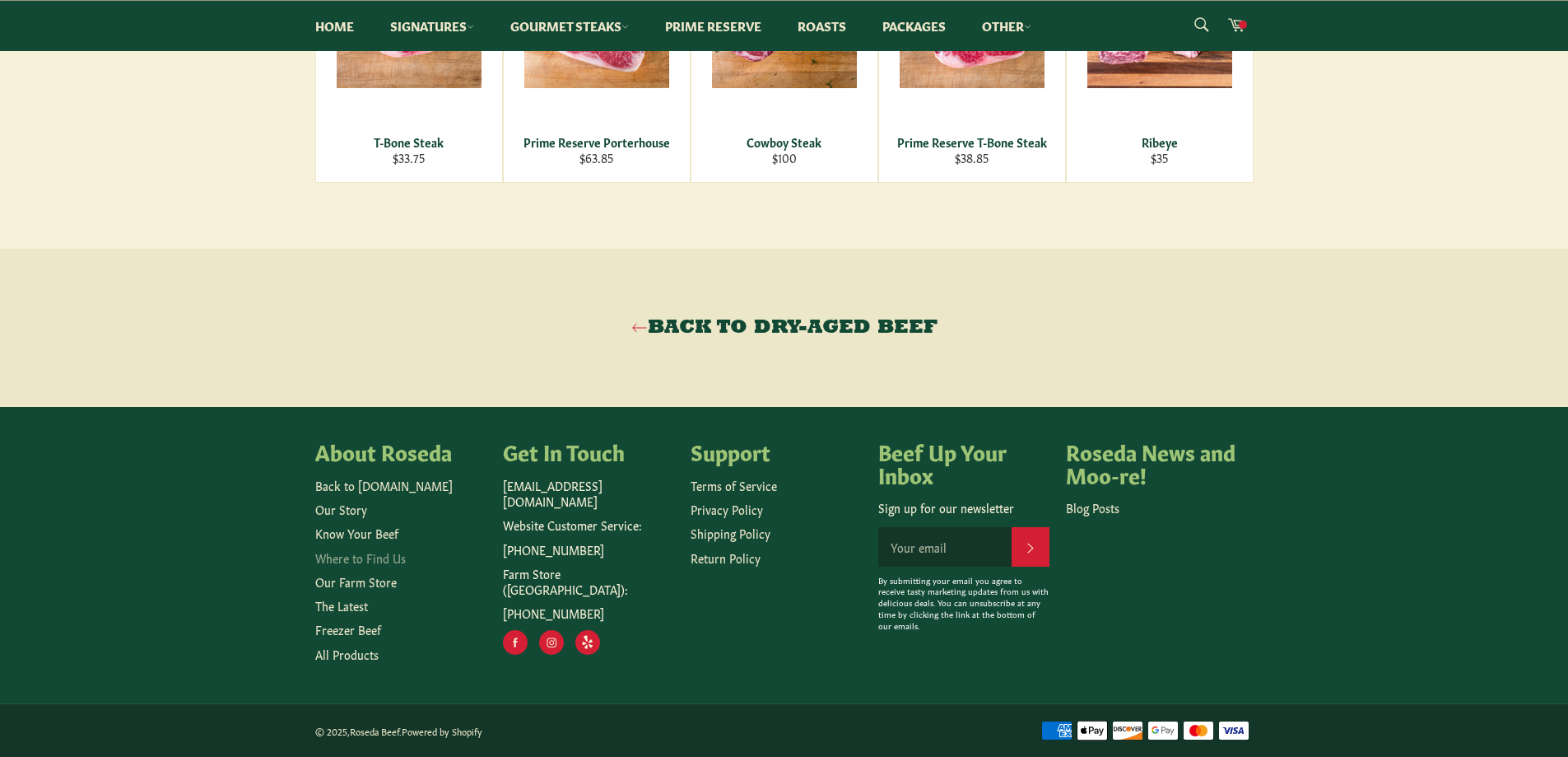
click at [346, 556] on link "Where to Find Us" at bounding box center [360, 557] width 91 height 17
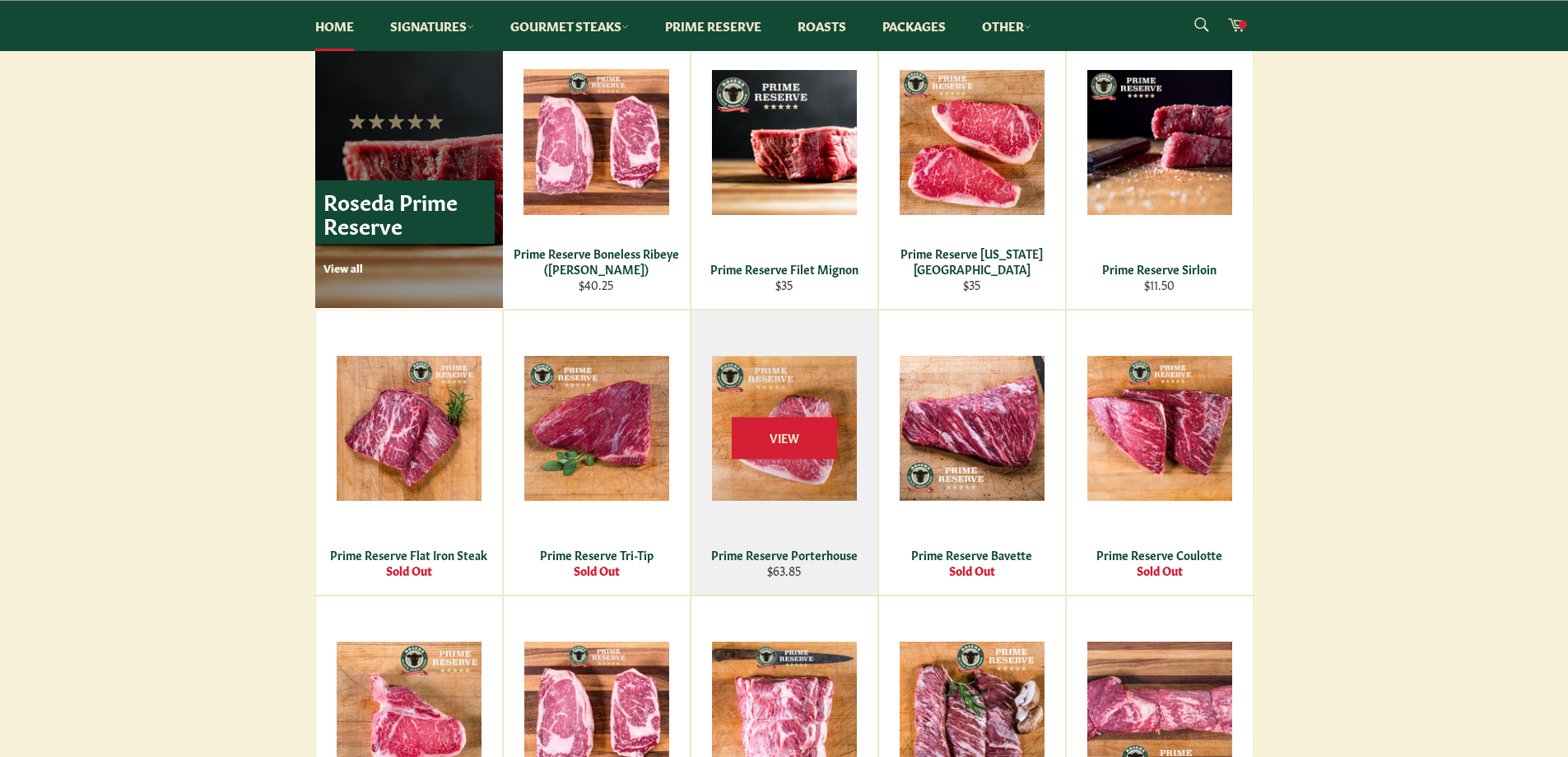
scroll to position [824, 0]
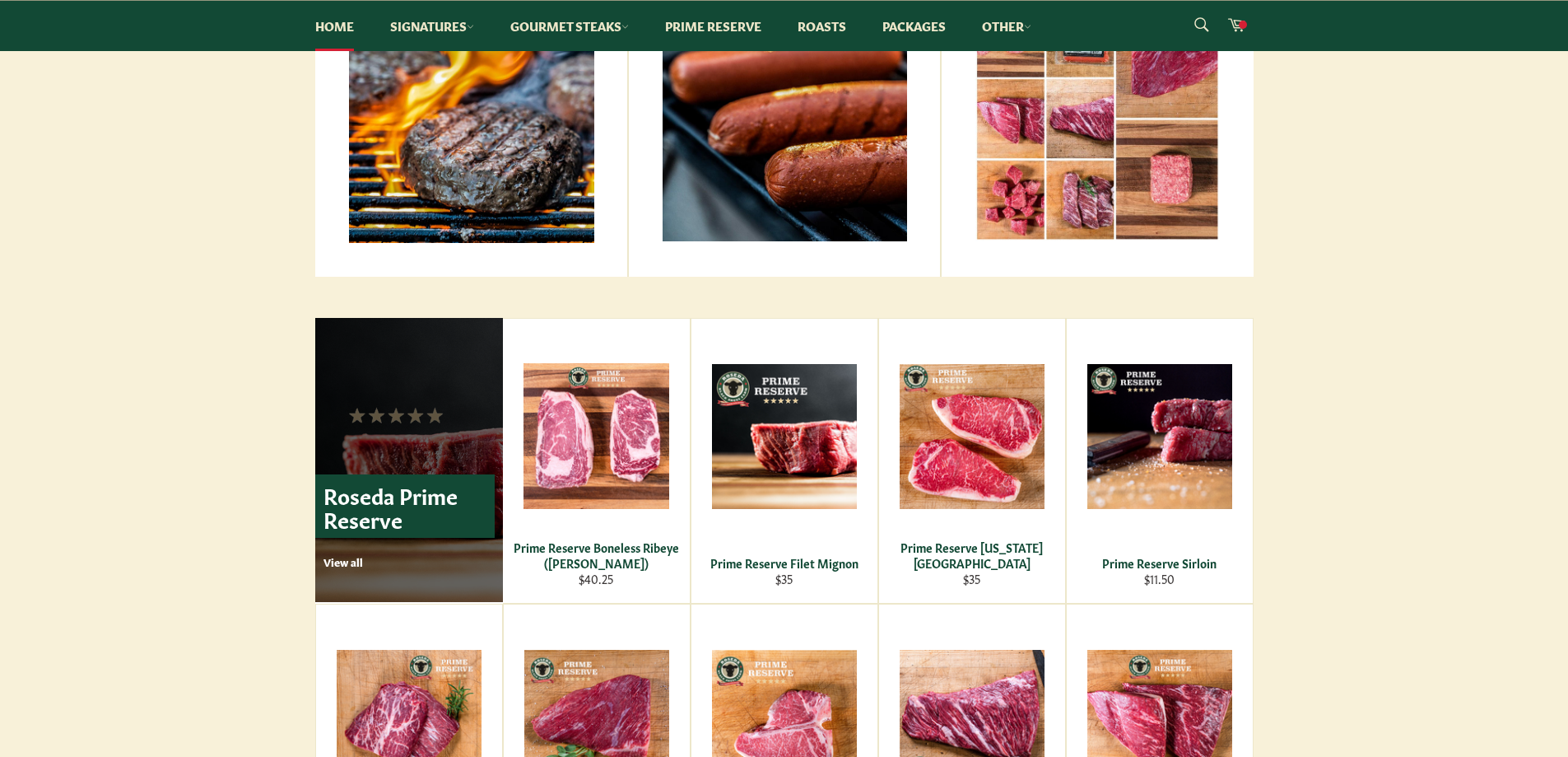
click at [395, 500] on p "Roseda Prime Reserve" at bounding box center [405, 506] width 179 height 64
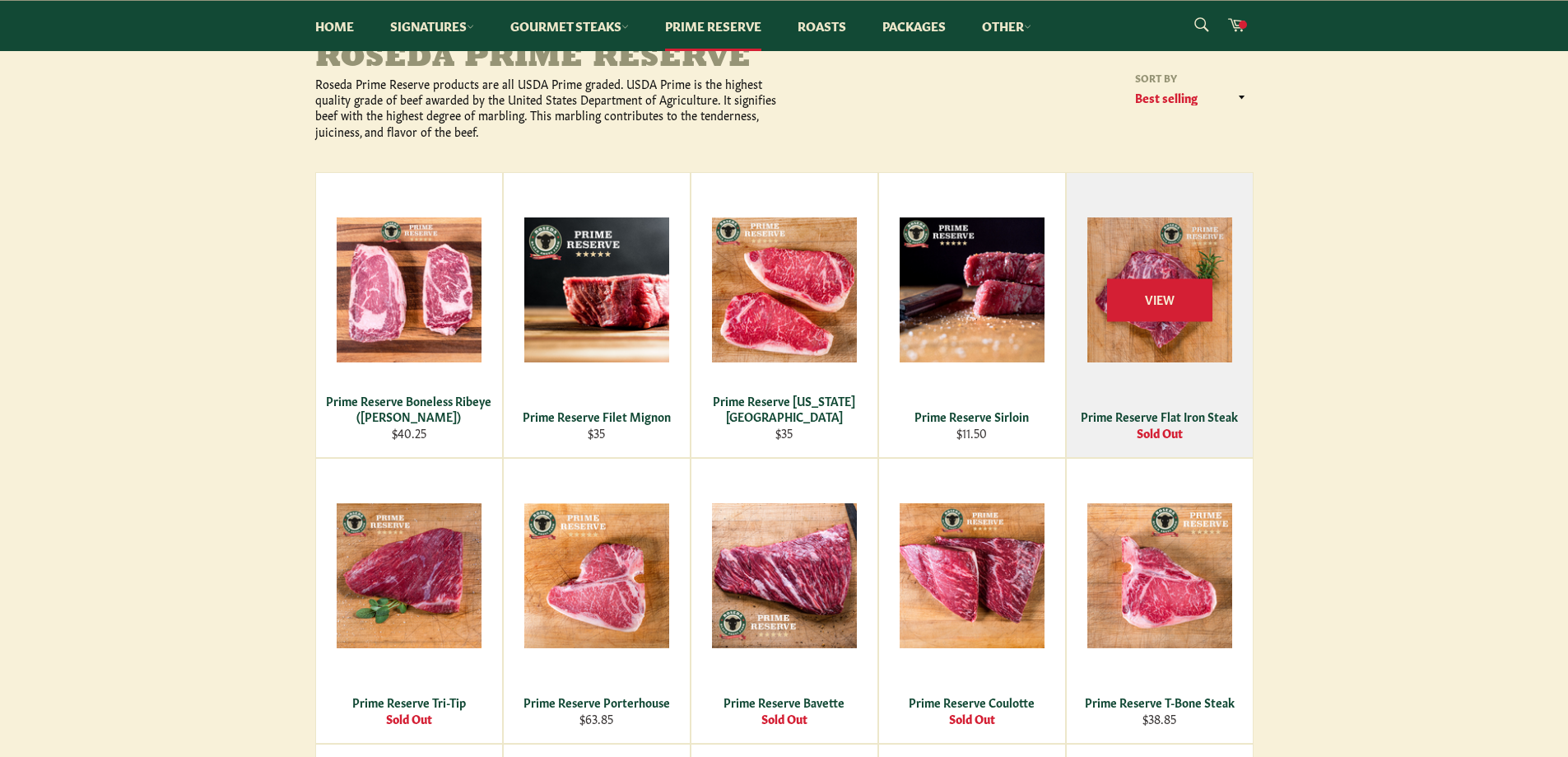
scroll to position [247, 0]
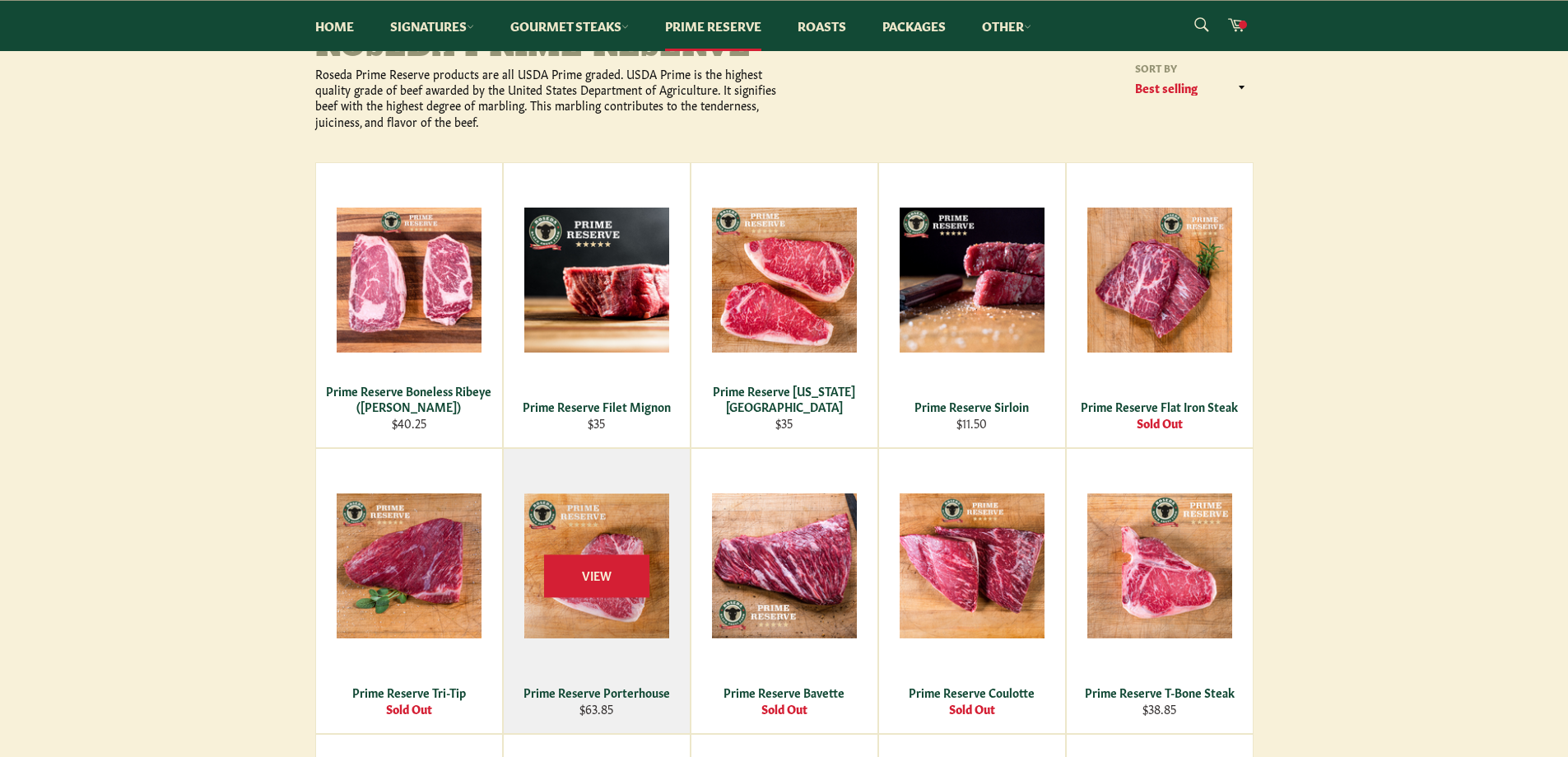
click at [622, 536] on div "View" at bounding box center [596, 590] width 186 height 284
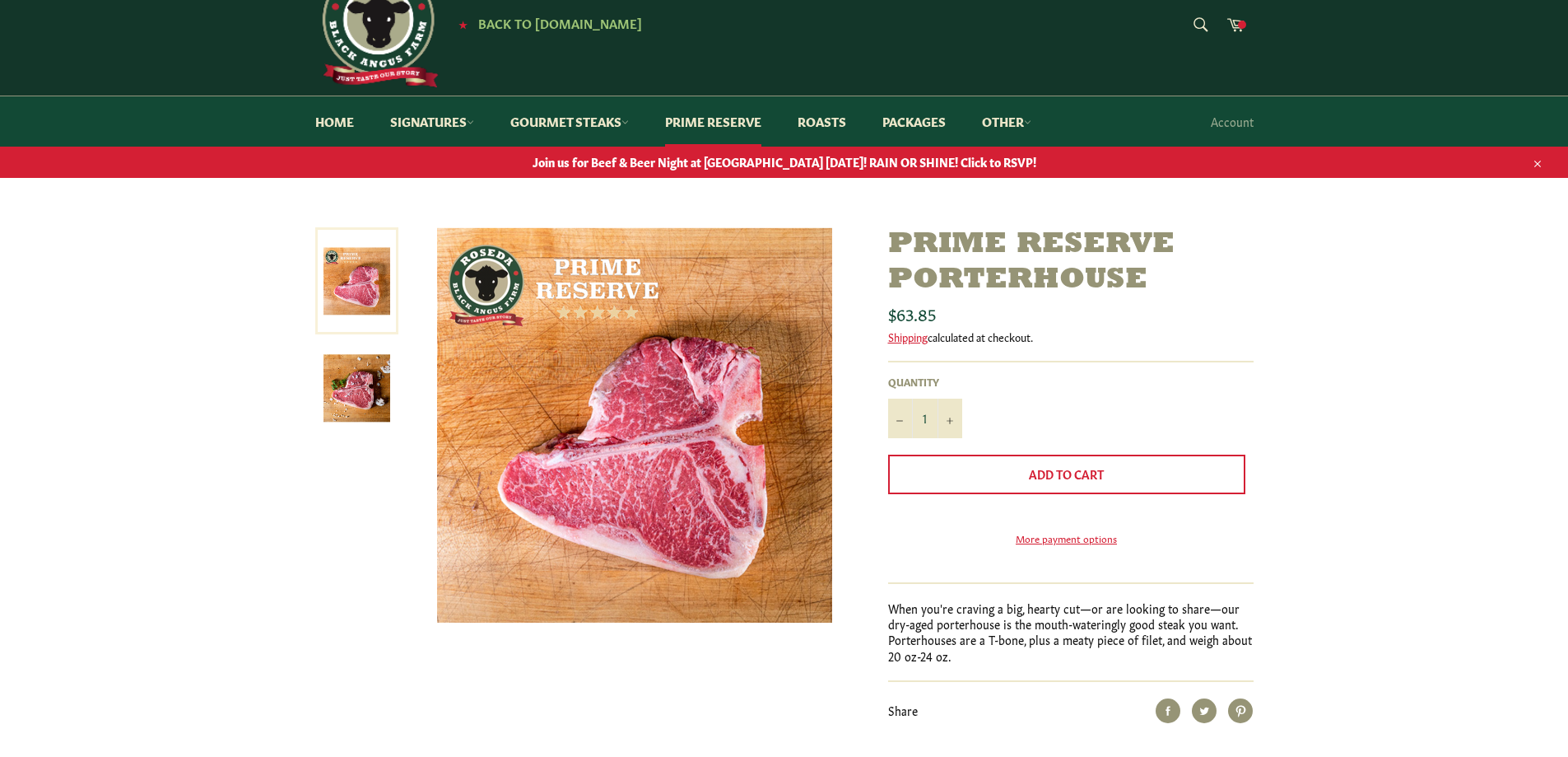
scroll to position [82, 0]
